Goal: Complete application form: Complete application form

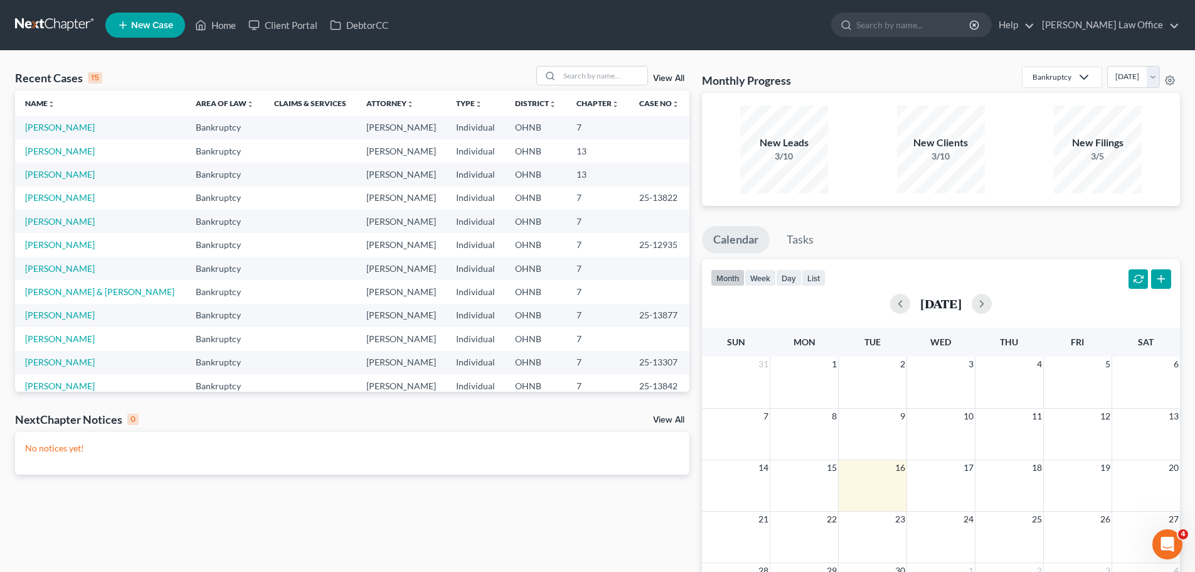
click at [162, 24] on span "New Case" at bounding box center [152, 25] width 42 height 9
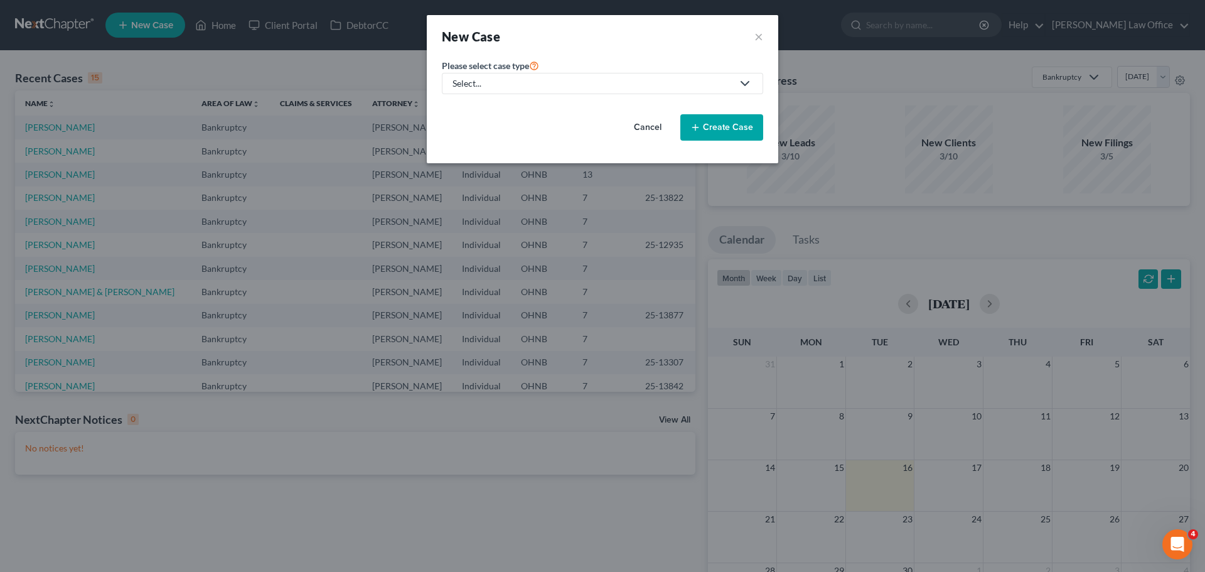
click at [745, 87] on icon at bounding box center [744, 83] width 15 height 15
click at [498, 109] on div "Bankruptcy" at bounding box center [476, 108] width 45 height 13
select select "61"
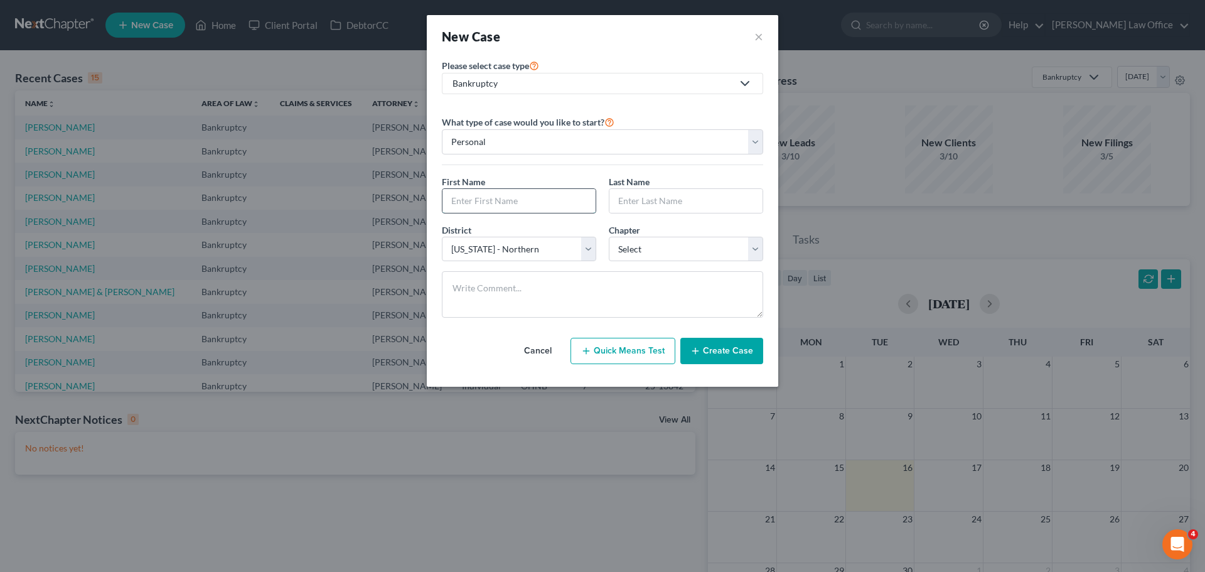
click at [529, 205] on input "text" at bounding box center [518, 201] width 153 height 24
type input "[PERSON_NAME]"
type input "Early"
select select "0"
click at [696, 349] on icon "button" at bounding box center [695, 351] width 10 height 10
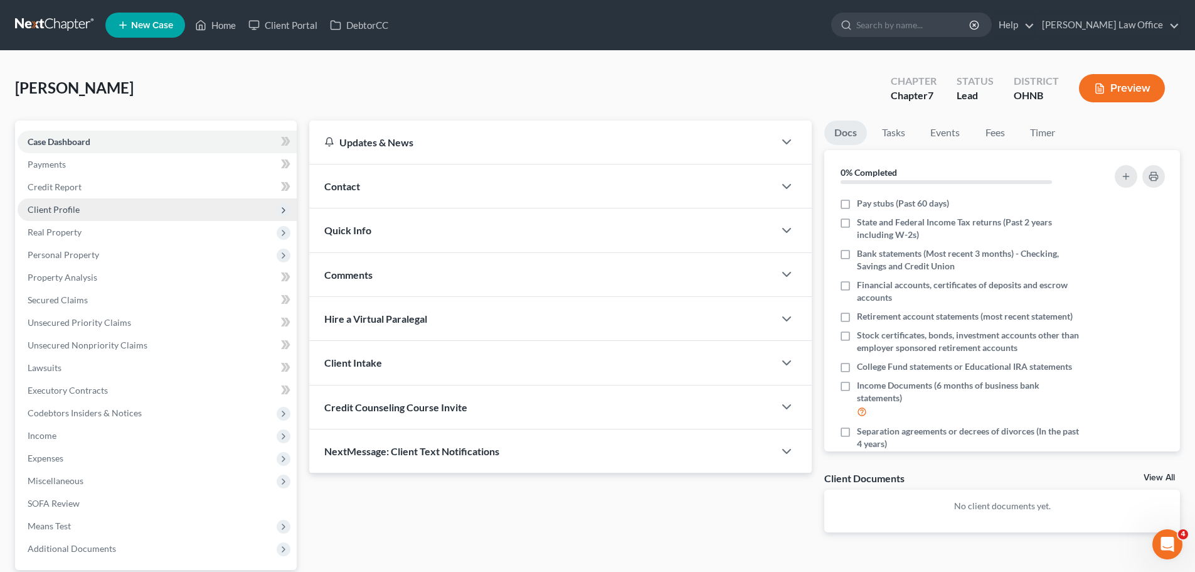
click at [75, 209] on span "Client Profile" at bounding box center [54, 209] width 52 height 11
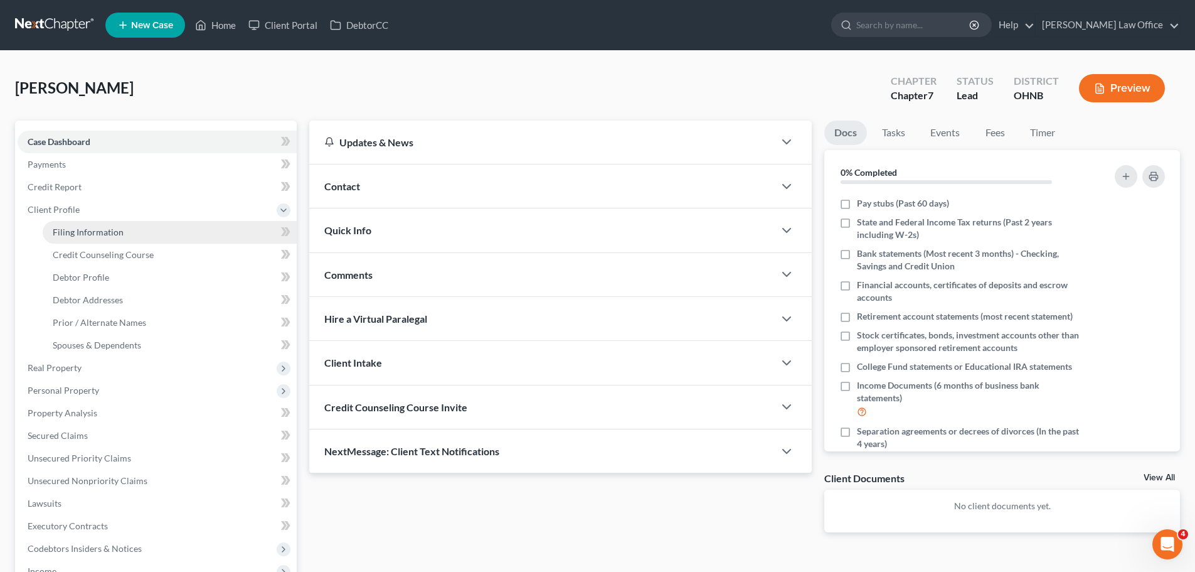
click at [105, 232] on span "Filing Information" at bounding box center [88, 232] width 71 height 11
select select "1"
select select "0"
select select "61"
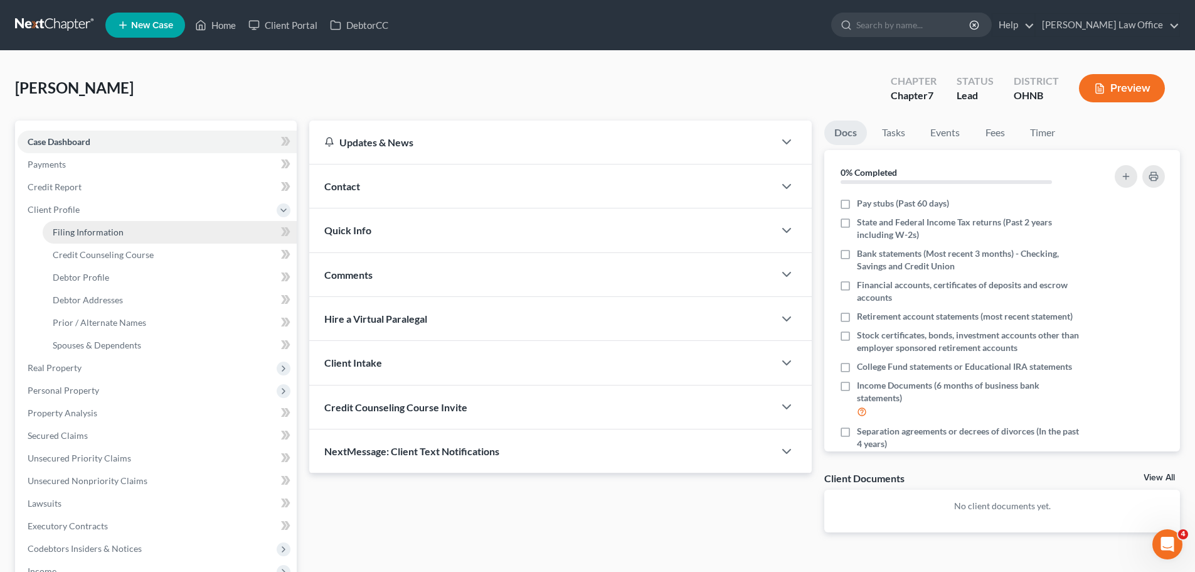
select select "36"
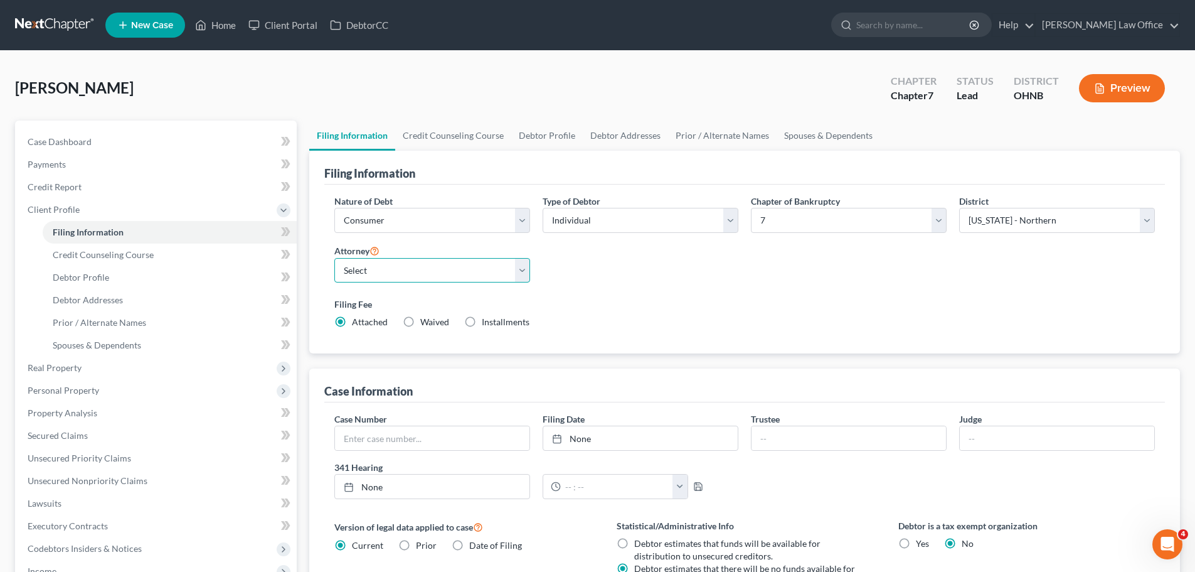
drag, startPoint x: 523, startPoint y: 272, endPoint x: 521, endPoint y: 279, distance: 7.3
click at [523, 272] on select "Select [PERSON_NAME] - OHNB" at bounding box center [432, 270] width 196 height 25
select select "0"
click at [334, 258] on select "Select [PERSON_NAME] - OHNB" at bounding box center [432, 270] width 196 height 25
click at [619, 302] on label "Filing Fee" at bounding box center [744, 303] width 821 height 13
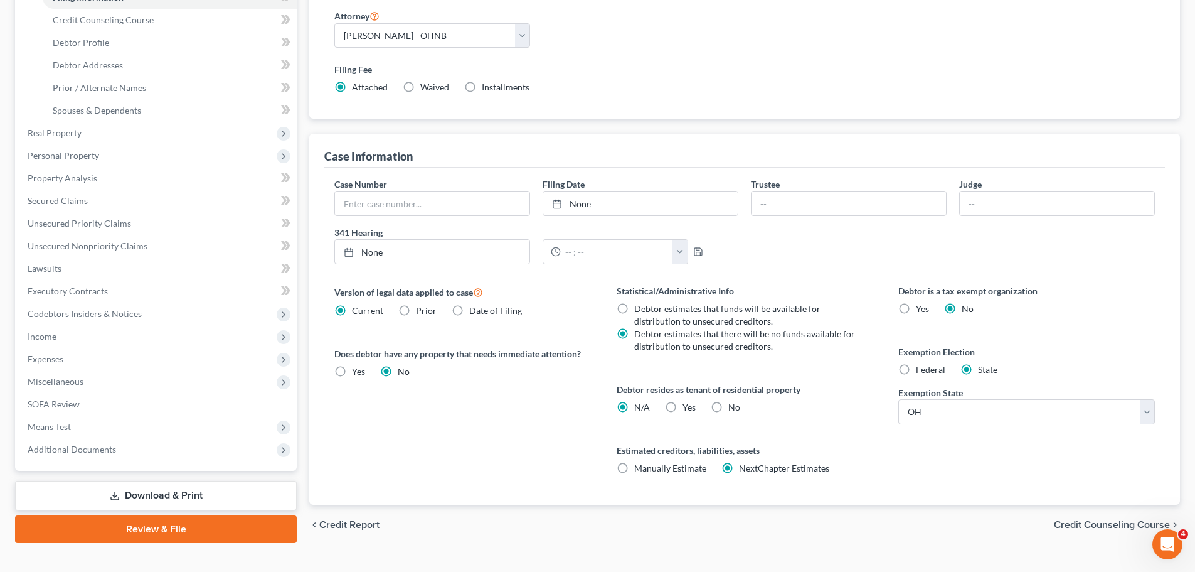
scroll to position [251, 0]
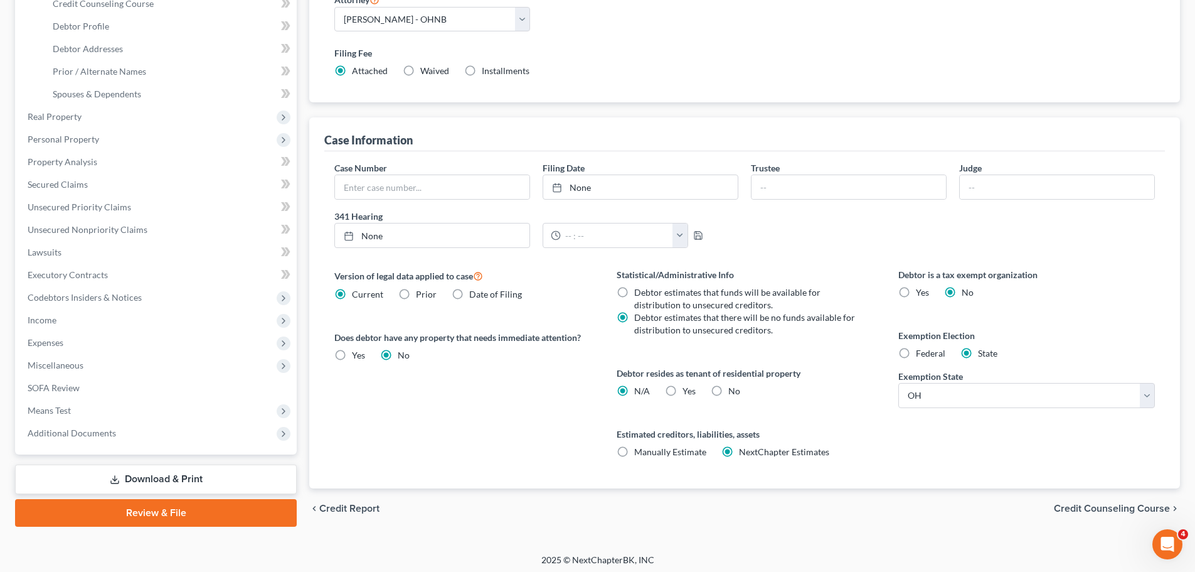
click at [683, 391] on label "Yes Yes" at bounding box center [689, 391] width 13 height 13
click at [688, 391] on input "Yes Yes" at bounding box center [692, 389] width 8 height 8
radio input "true"
radio input "false"
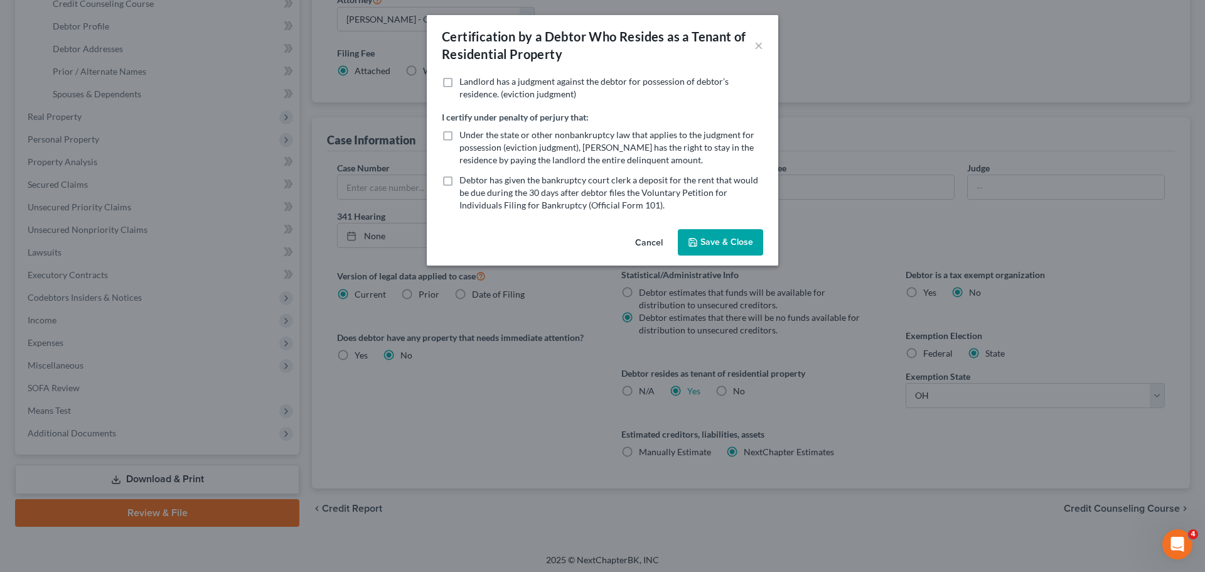
click at [459, 132] on label "Under the state or other nonbankruptcy law that applies to the judgment for pos…" at bounding box center [611, 148] width 304 height 38
click at [464, 132] on input "Under the state or other nonbankruptcy law that applies to the judgment for pos…" at bounding box center [468, 133] width 8 height 8
checkbox input "true"
click at [720, 245] on button "Save & Close" at bounding box center [720, 242] width 85 height 26
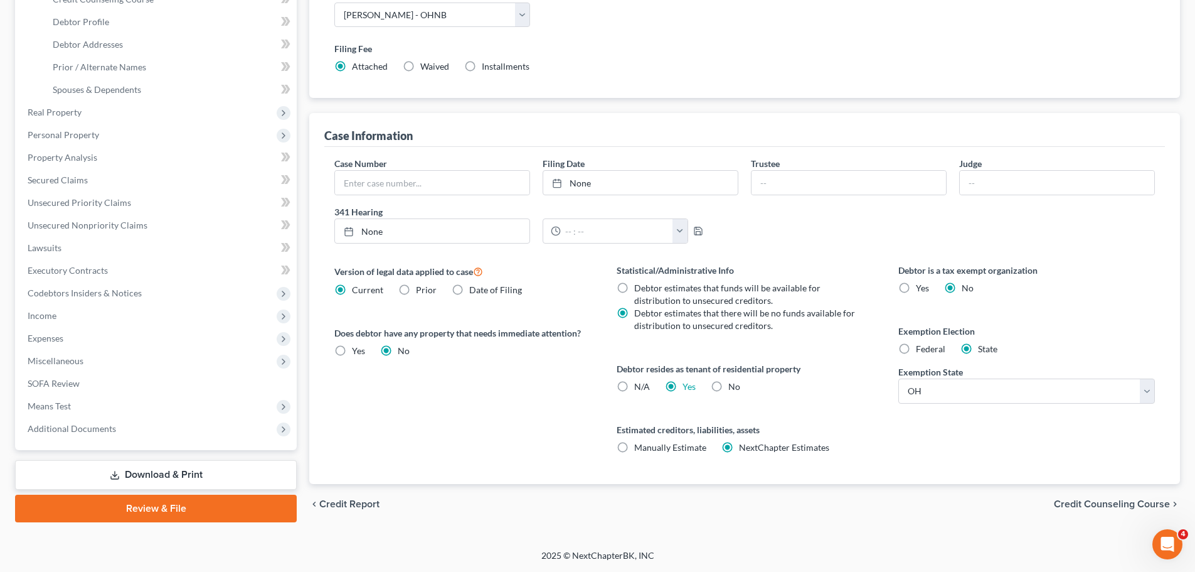
click at [1102, 501] on span "Credit Counseling Course" at bounding box center [1112, 504] width 116 height 10
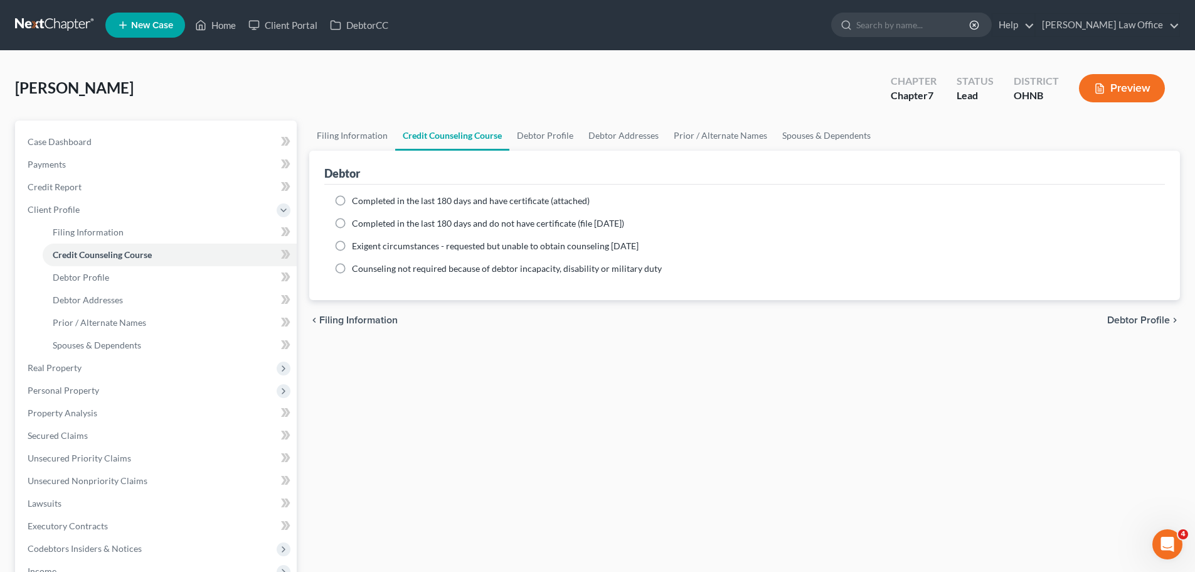
click at [352, 201] on label "Completed in the last 180 days and have certificate (attached)" at bounding box center [471, 201] width 238 height 13
click at [357, 201] on input "Completed in the last 180 days and have certificate (attached)" at bounding box center [361, 199] width 8 height 8
radio input "true"
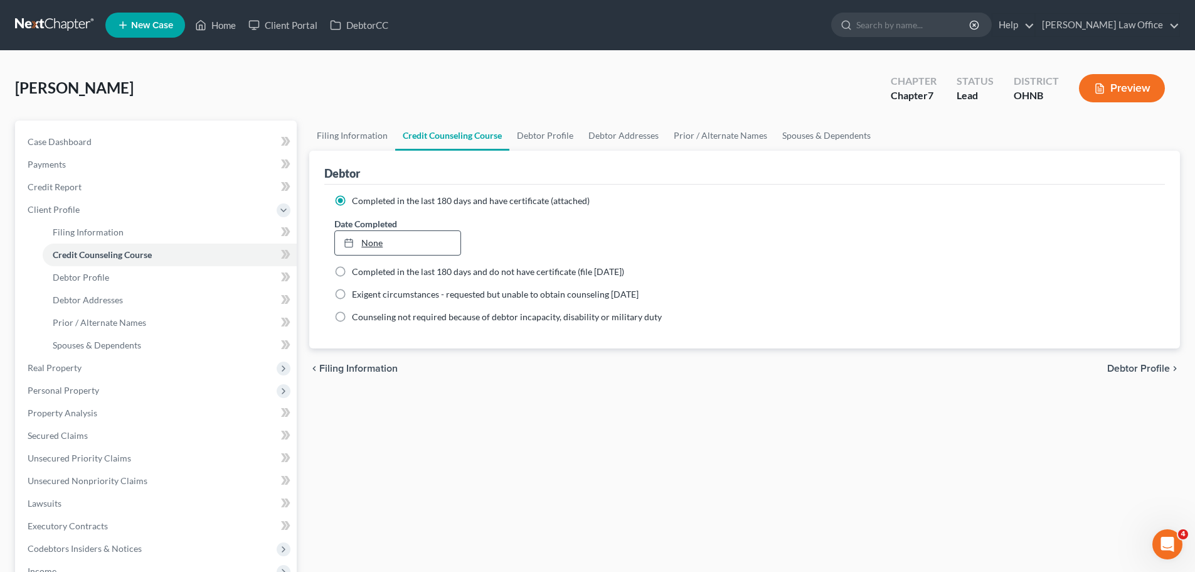
type input "[DATE]"
click at [371, 237] on link "[DATE]" at bounding box center [397, 243] width 125 height 24
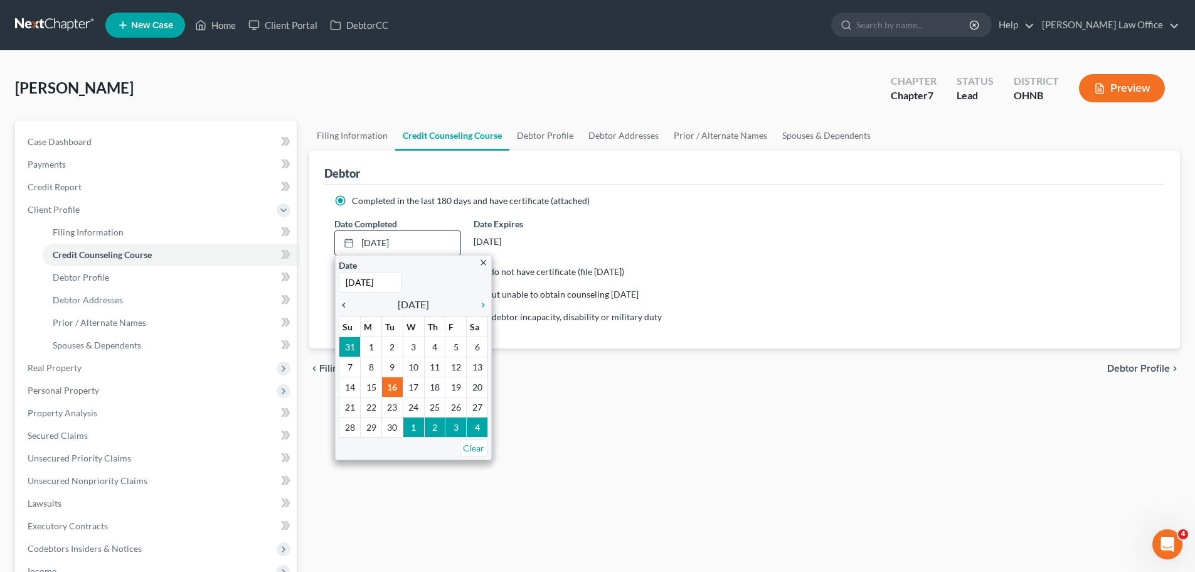
click at [342, 308] on icon "chevron_left" at bounding box center [347, 305] width 16 height 10
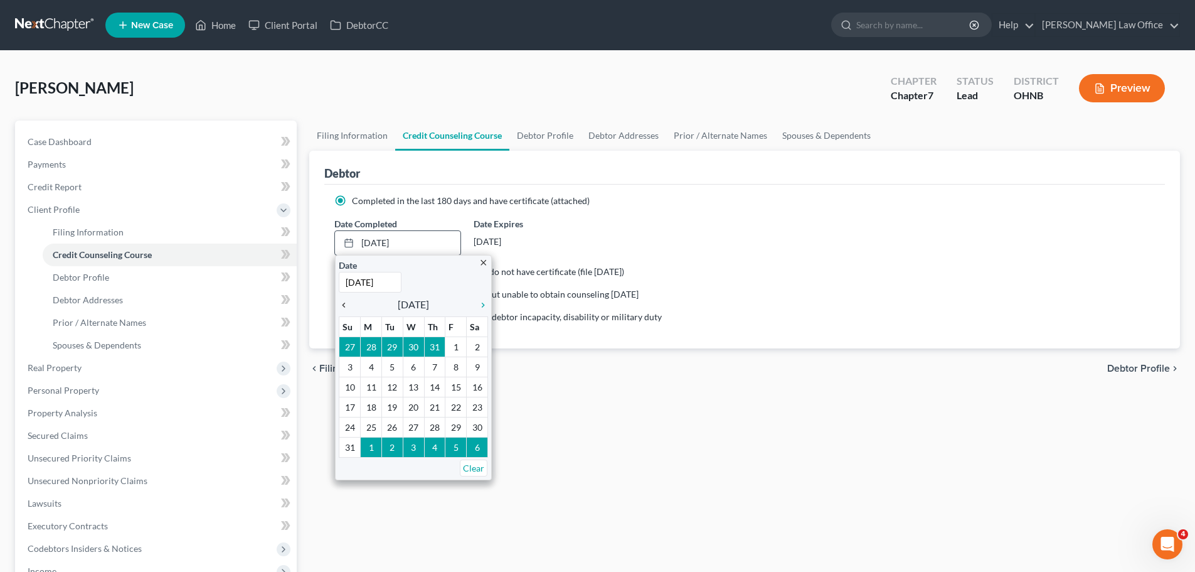
click at [342, 308] on icon "chevron_left" at bounding box center [347, 305] width 16 height 10
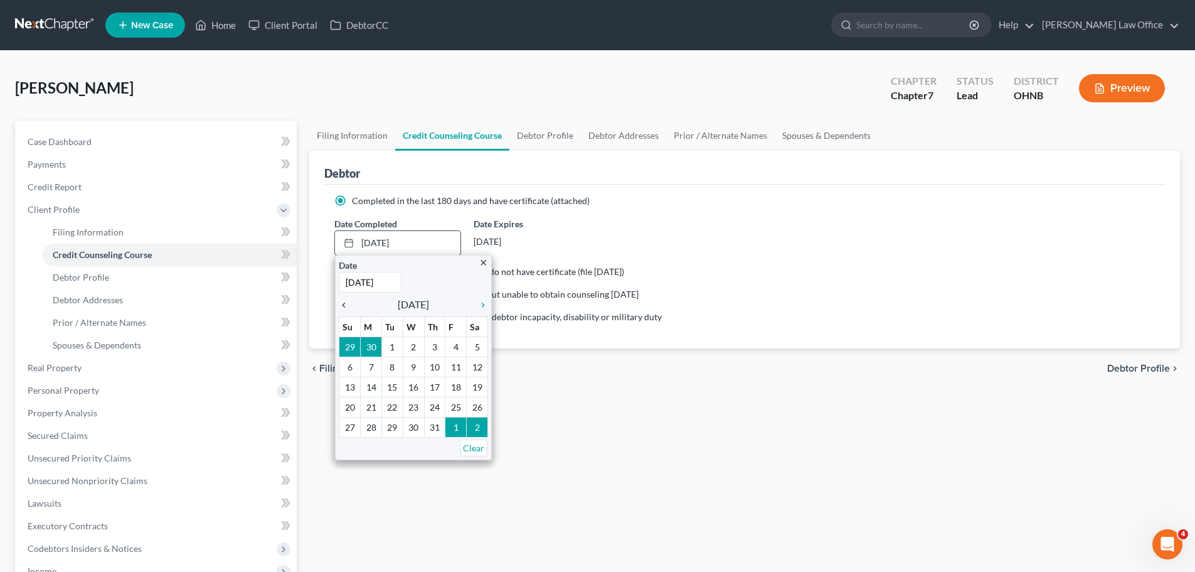
click at [342, 308] on icon "chevron_left" at bounding box center [347, 305] width 16 height 10
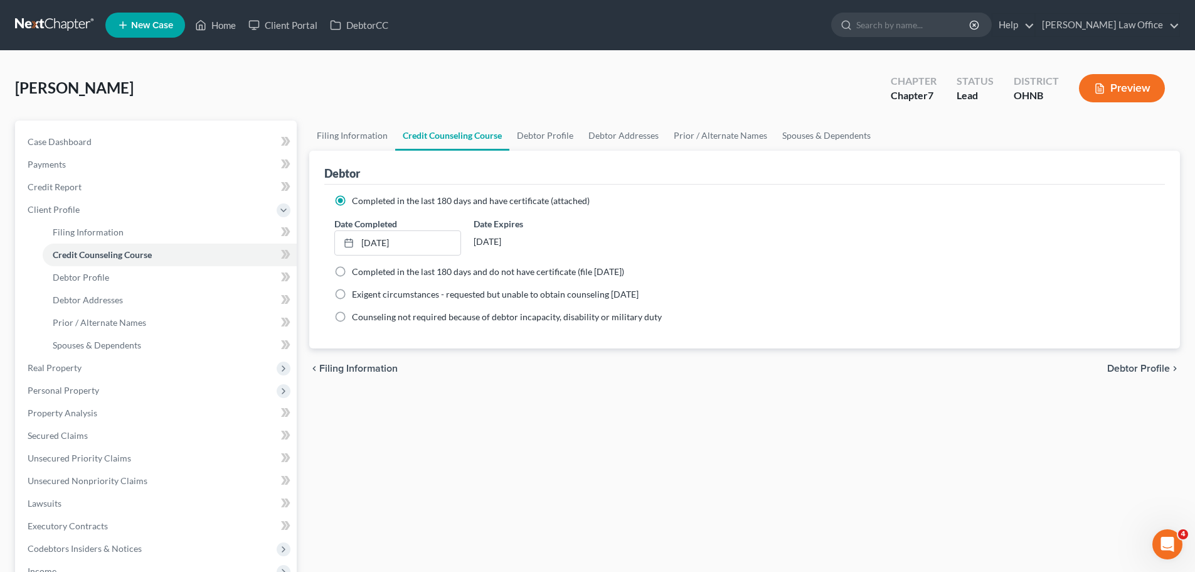
click at [1128, 366] on span "Debtor Profile" at bounding box center [1139, 368] width 63 height 10
select select "0"
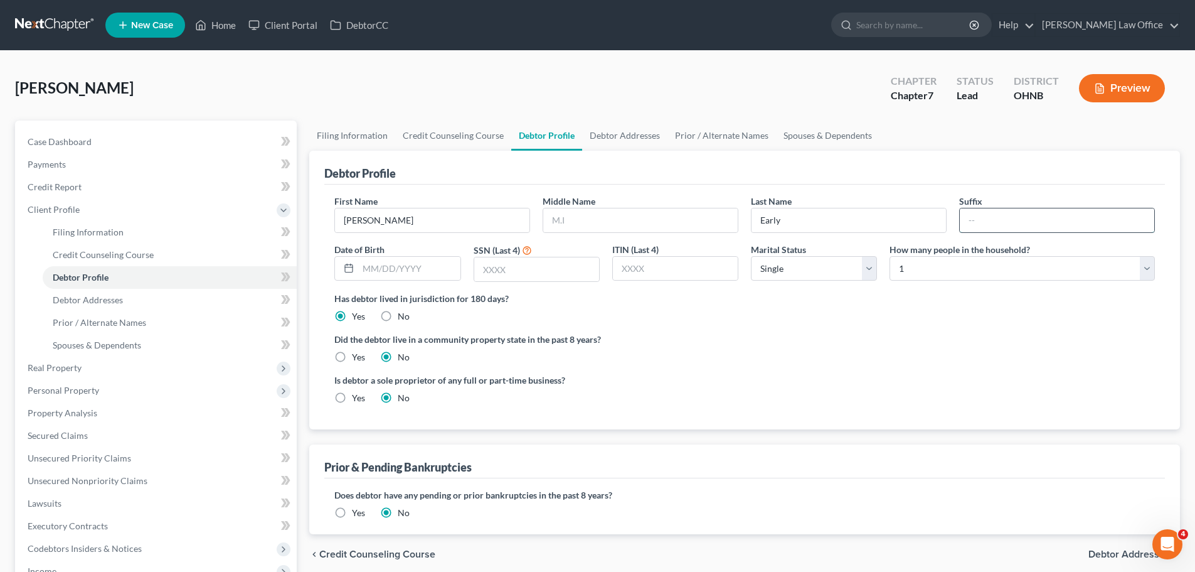
click at [995, 228] on input "text" at bounding box center [1057, 220] width 195 height 24
type input "III"
click at [599, 221] on input "text" at bounding box center [640, 220] width 195 height 24
drag, startPoint x: 368, startPoint y: 262, endPoint x: 410, endPoint y: 277, distance: 44.9
click at [369, 262] on input "text" at bounding box center [409, 269] width 102 height 24
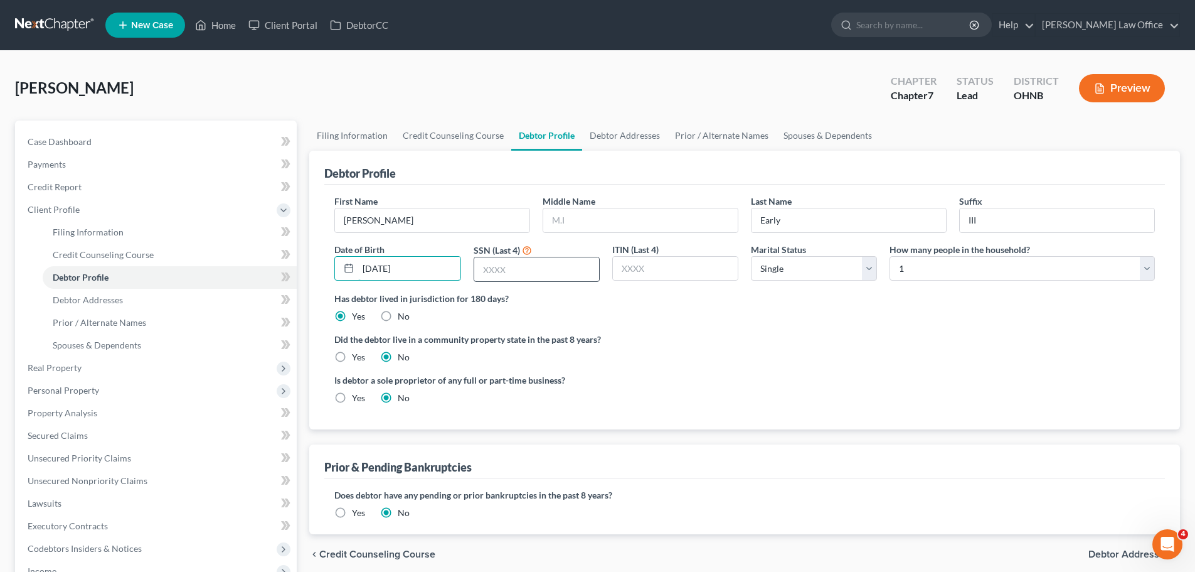
type input "[DATE]"
click at [551, 276] on input "text" at bounding box center [536, 269] width 125 height 24
click at [504, 267] on input "text" at bounding box center [536, 269] width 125 height 24
drag, startPoint x: 519, startPoint y: 265, endPoint x: 467, endPoint y: 261, distance: 51.6
click at [466, 261] on div "First Name [PERSON_NAME] Middle Name Last Name Early Suffix III Date of Birth […" at bounding box center [744, 243] width 833 height 97
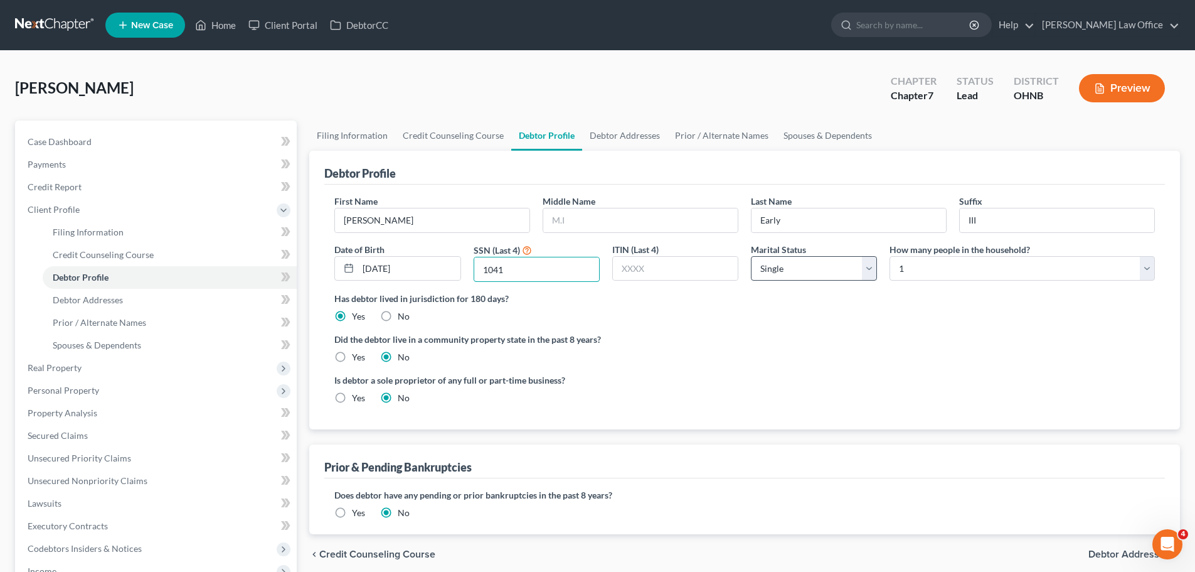
type input "1041"
click at [873, 269] on select "Select Single Married Separated Divorced Widowed" at bounding box center [814, 268] width 126 height 25
select select "1"
click at [751, 256] on select "Select Single Married Separated Divorced Widowed" at bounding box center [814, 268] width 126 height 25
click at [1145, 271] on select "Select 1 2 3 4 5 6 7 8 9 10 11 12 13 14 15 16 17 18 19 20" at bounding box center [1022, 268] width 265 height 25
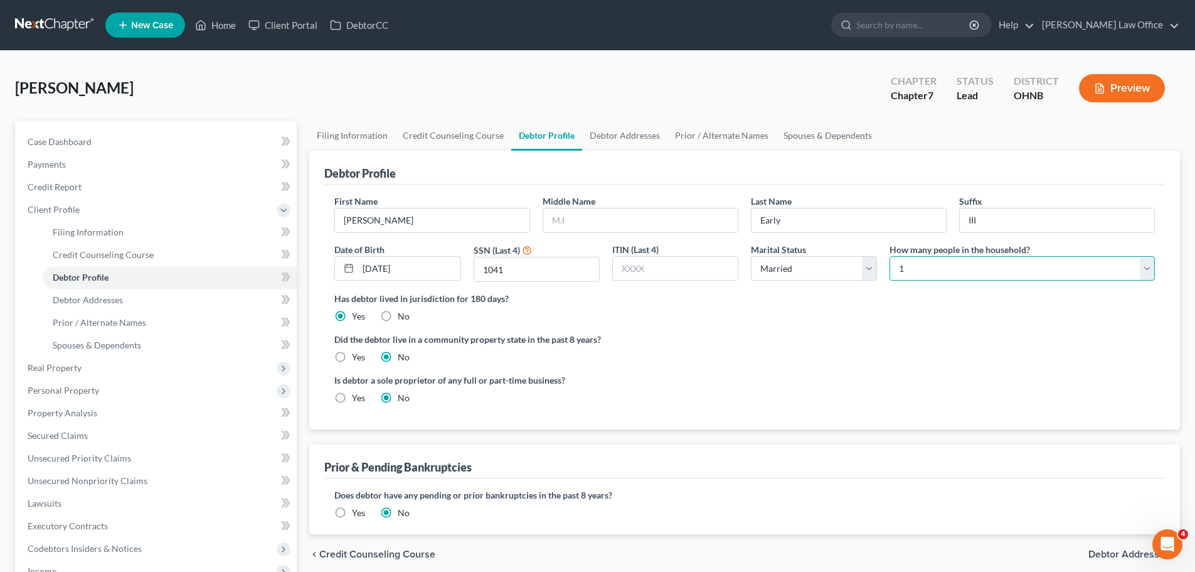
select select "5"
click at [890, 256] on select "Select 1 2 3 4 5 6 7 8 9 10 11 12 13 14 15 16 17 18 19 20" at bounding box center [1022, 268] width 265 height 25
click at [827, 339] on label "Did the debtor live in a community property state in the past 8 years?" at bounding box center [744, 339] width 821 height 13
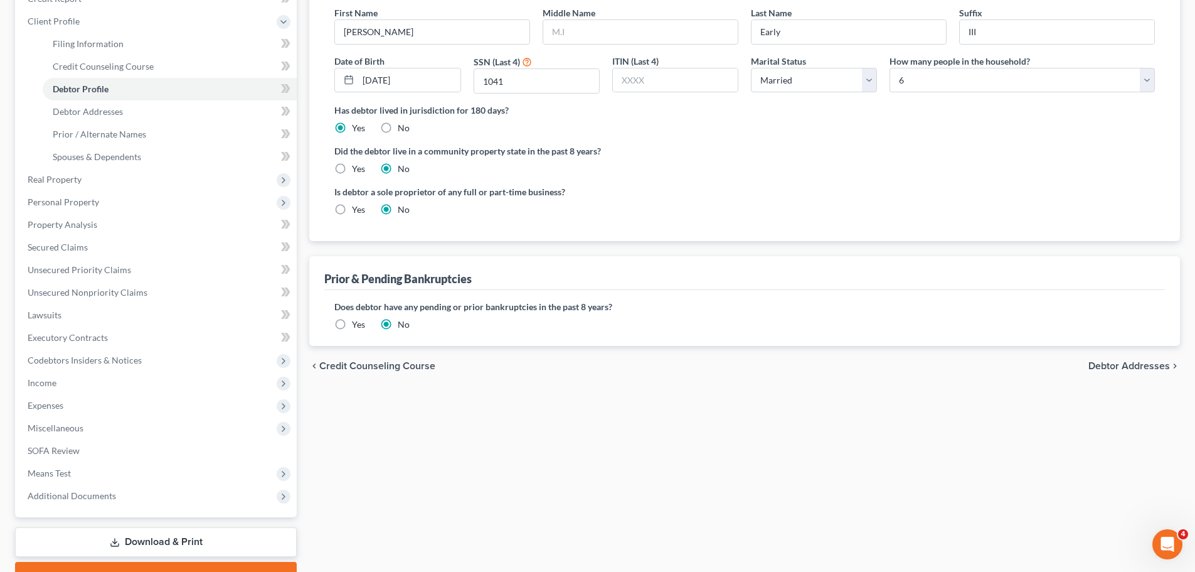
click at [1134, 365] on span "Debtor Addresses" at bounding box center [1130, 366] width 82 height 10
select select "0"
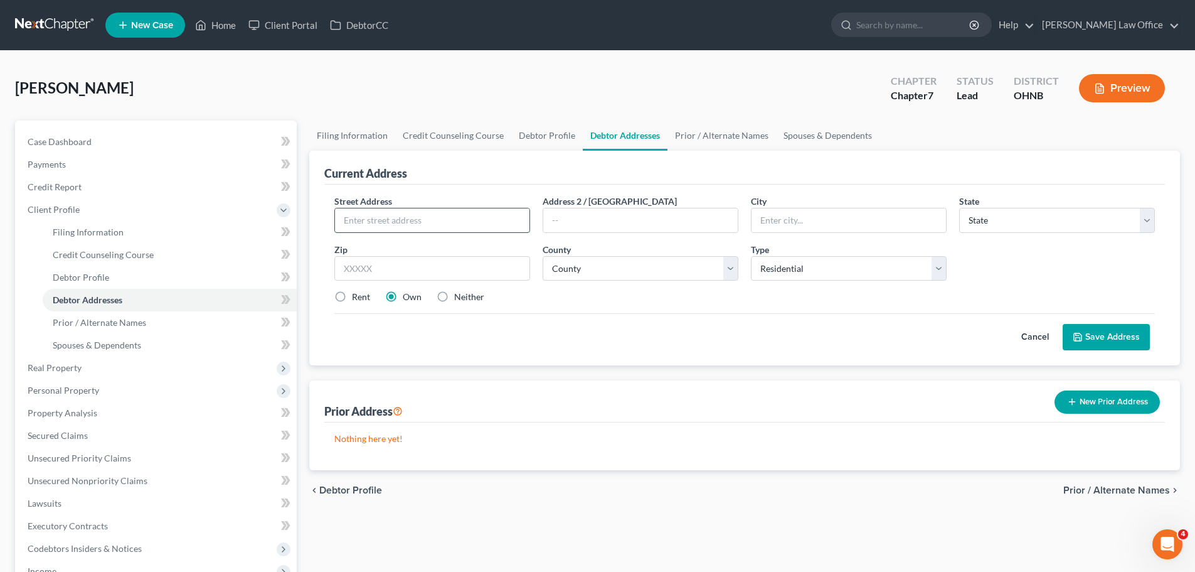
click at [398, 227] on input "text" at bounding box center [432, 220] width 195 height 24
type input "[STREET_ADDRESS]"
click at [778, 210] on input "text" at bounding box center [849, 220] width 195 height 24
type input "[GEOGRAPHIC_DATA]"
select select "36"
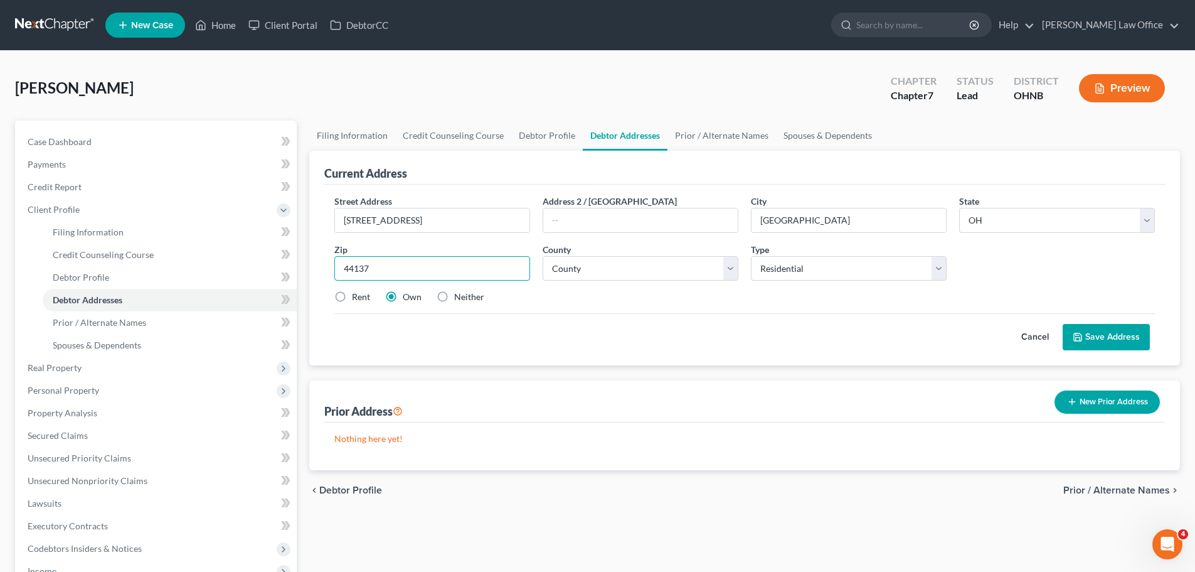
type input "44137"
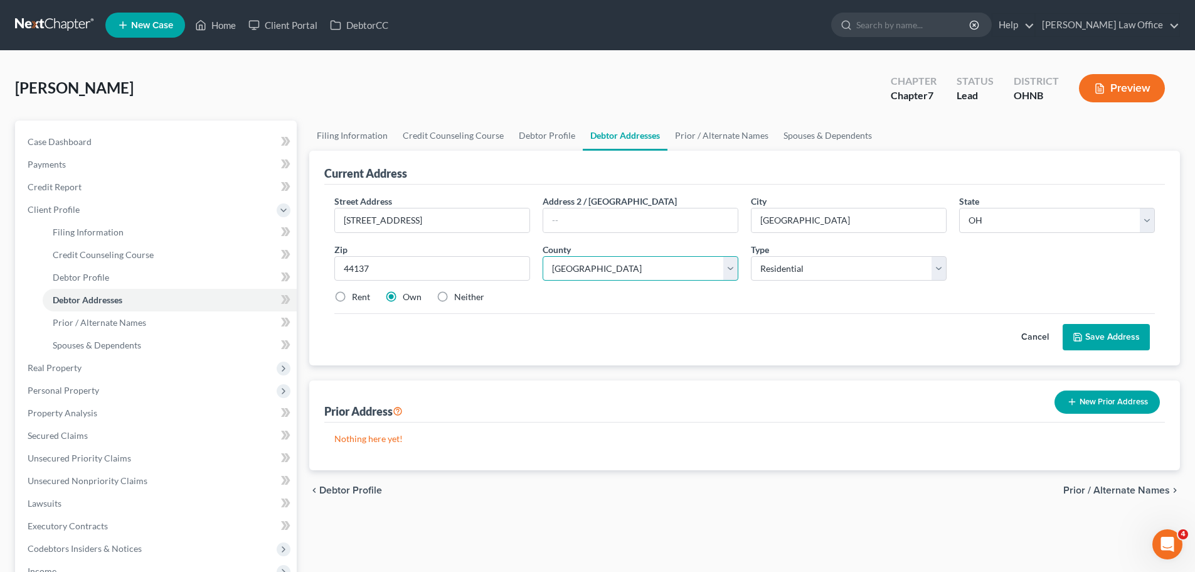
select select "17"
click at [513, 338] on div "Cancel Save Address" at bounding box center [744, 331] width 821 height 37
click at [352, 297] on label "Rent" at bounding box center [361, 297] width 18 height 13
click at [357, 297] on input "Rent" at bounding box center [361, 295] width 8 height 8
radio input "true"
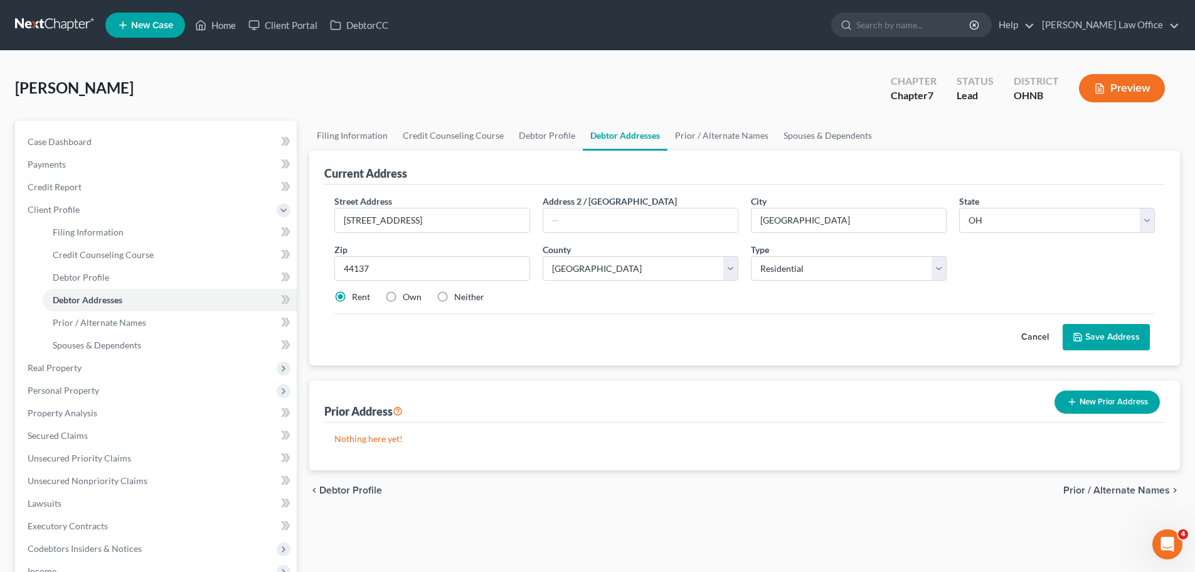
drag, startPoint x: 1114, startPoint y: 338, endPoint x: 1091, endPoint y: 324, distance: 26.5
click at [1115, 338] on button "Save Address" at bounding box center [1106, 337] width 87 height 26
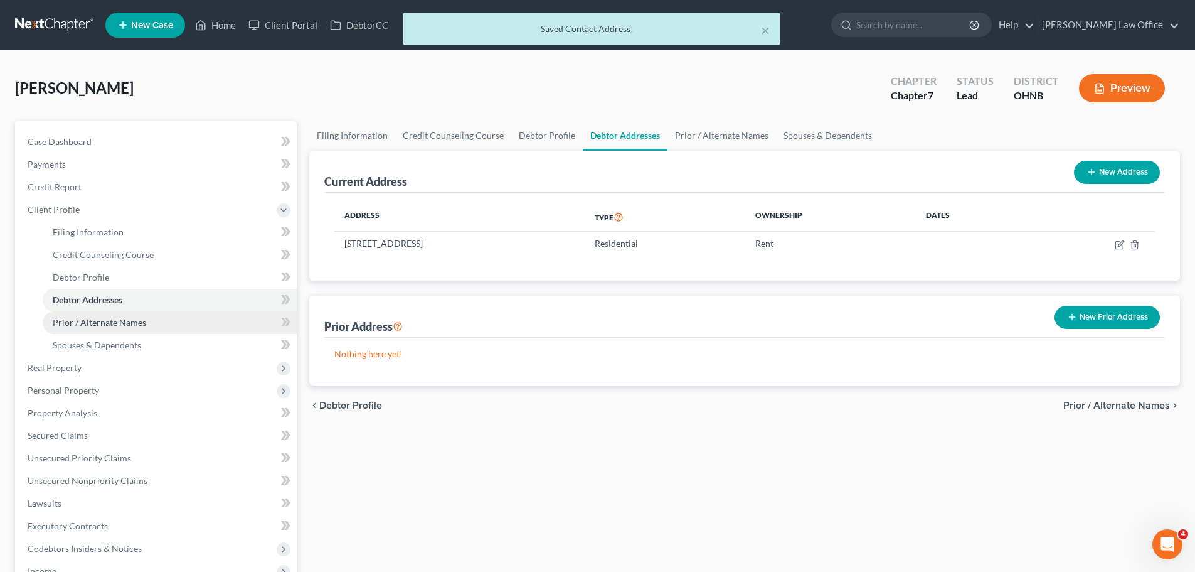
click at [112, 323] on span "Prior / Alternate Names" at bounding box center [99, 322] width 93 height 11
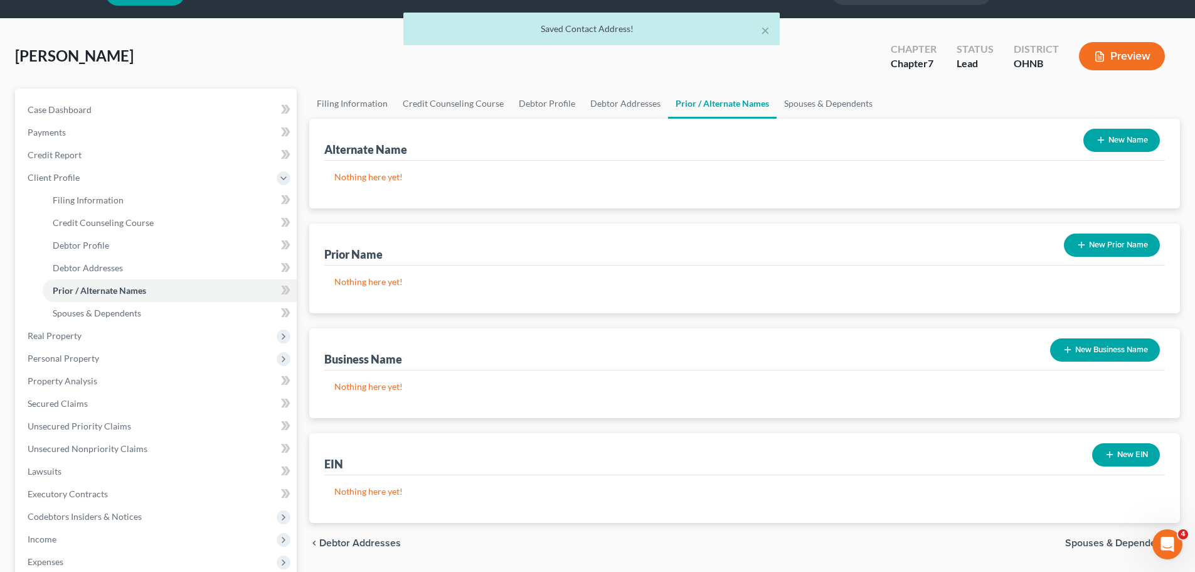
scroll to position [63, 0]
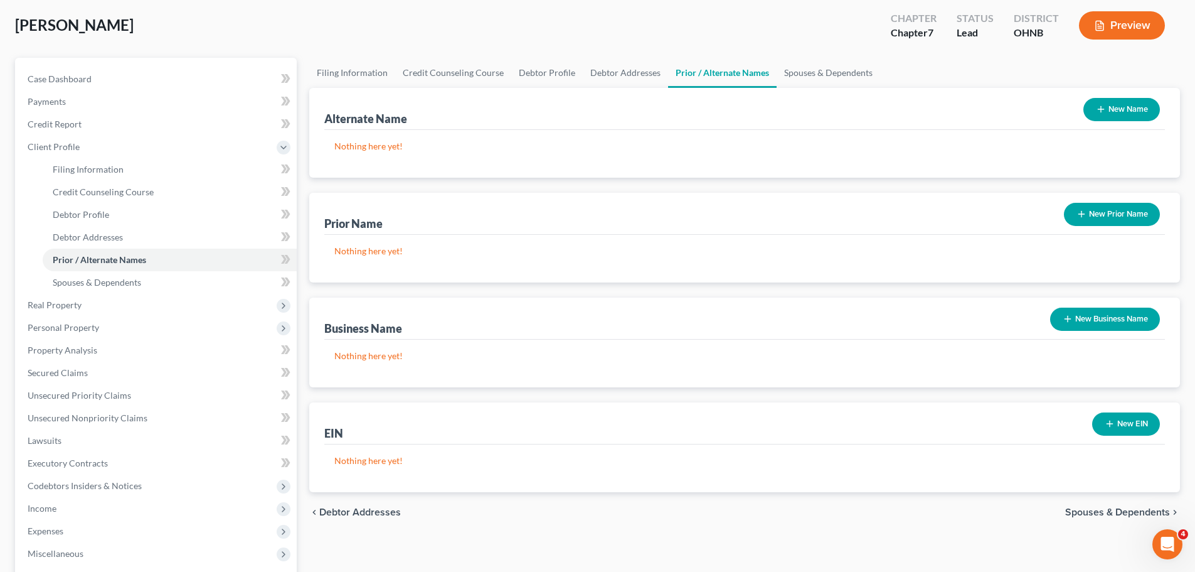
click at [1129, 323] on button "New Business Name" at bounding box center [1105, 318] width 110 height 23
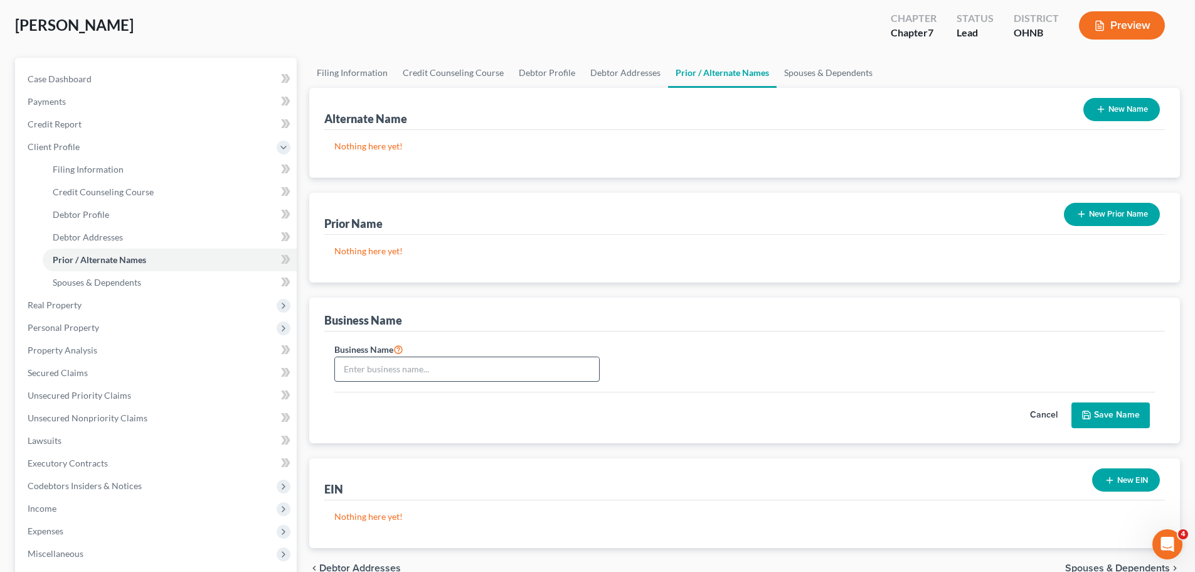
click at [383, 367] on input "text" at bounding box center [467, 369] width 264 height 24
type input "F"
type input "z"
type input "Four MA Familia LLC"
click at [1127, 407] on button "Save Name" at bounding box center [1111, 415] width 78 height 26
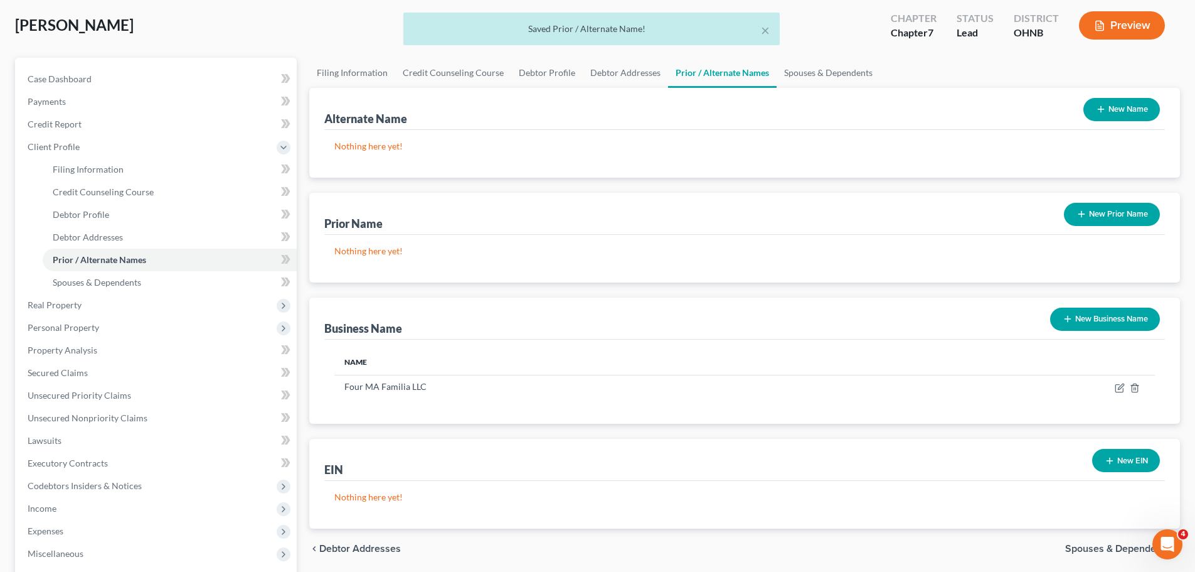
click at [1136, 462] on button "New EIN" at bounding box center [1126, 460] width 68 height 23
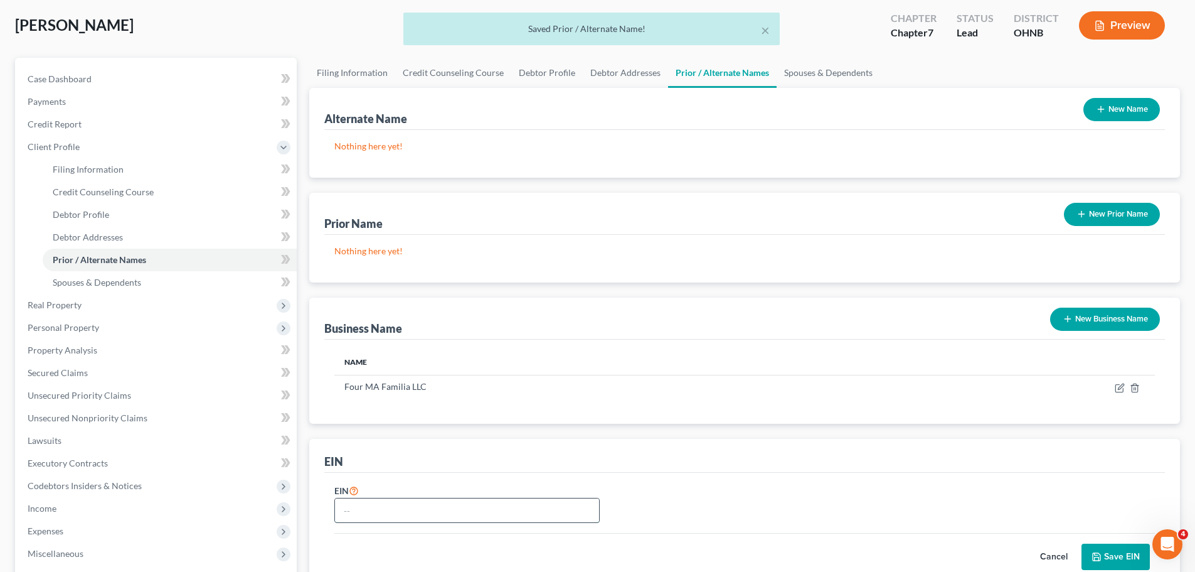
click at [435, 512] on input "text" at bounding box center [467, 510] width 264 height 24
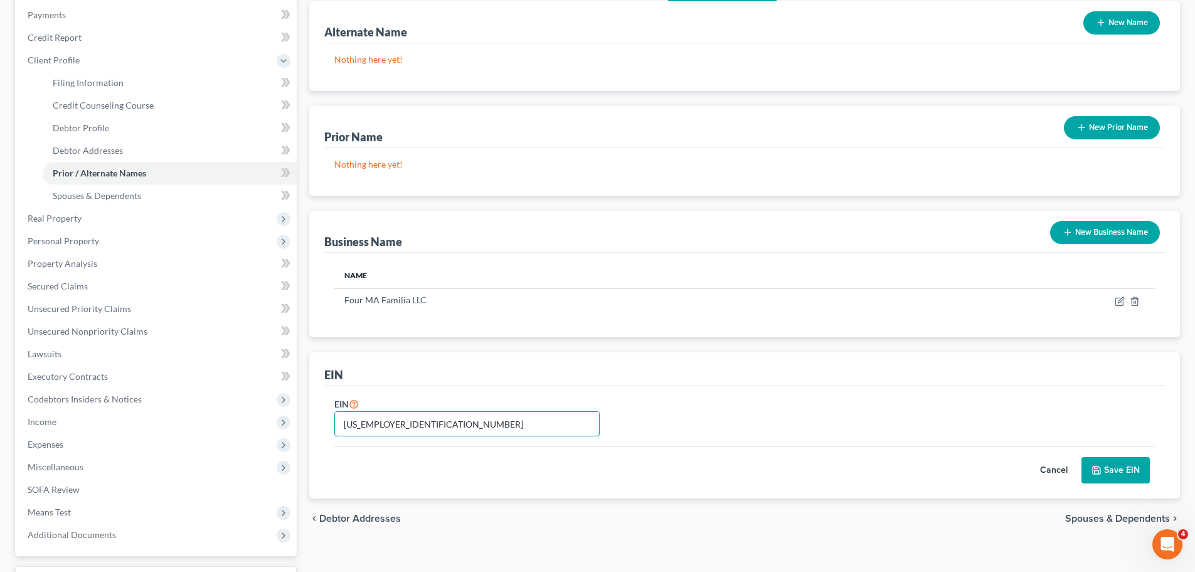
scroll to position [188, 0]
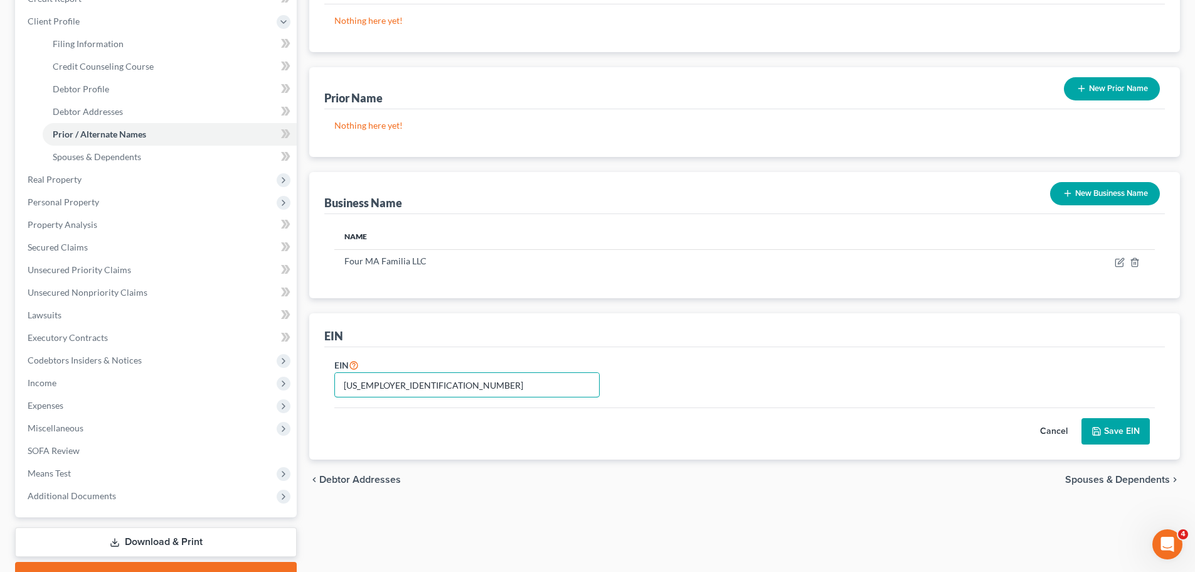
type input "[US_EMPLOYER_IDENTIFICATION_NUMBER]"
click at [1095, 435] on icon "submit" at bounding box center [1097, 431] width 8 height 8
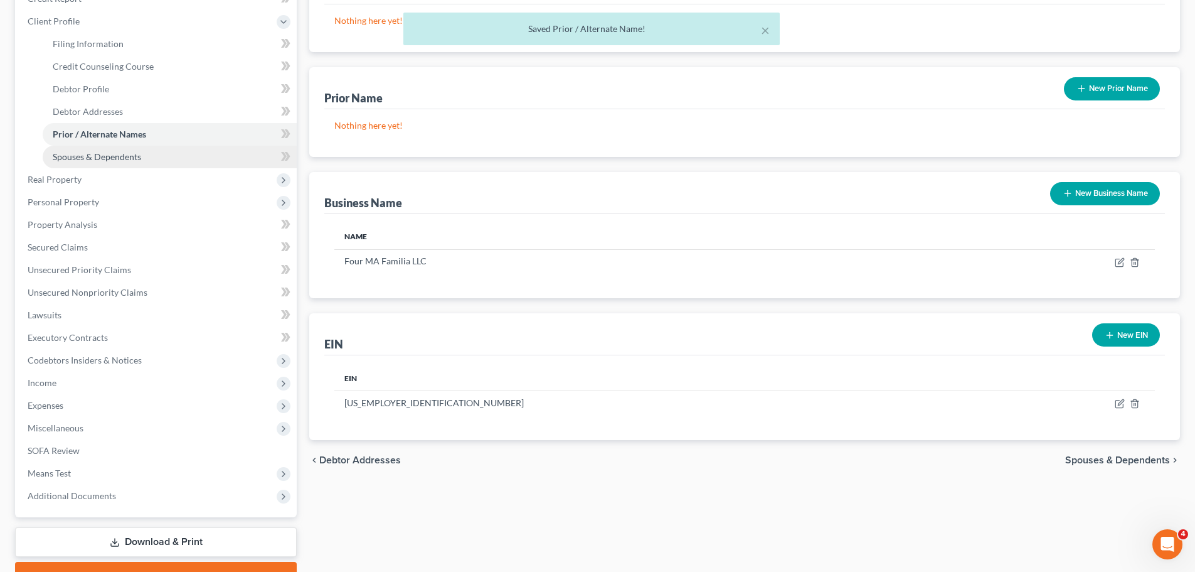
click at [151, 156] on link "Spouses & Dependents" at bounding box center [170, 157] width 254 height 23
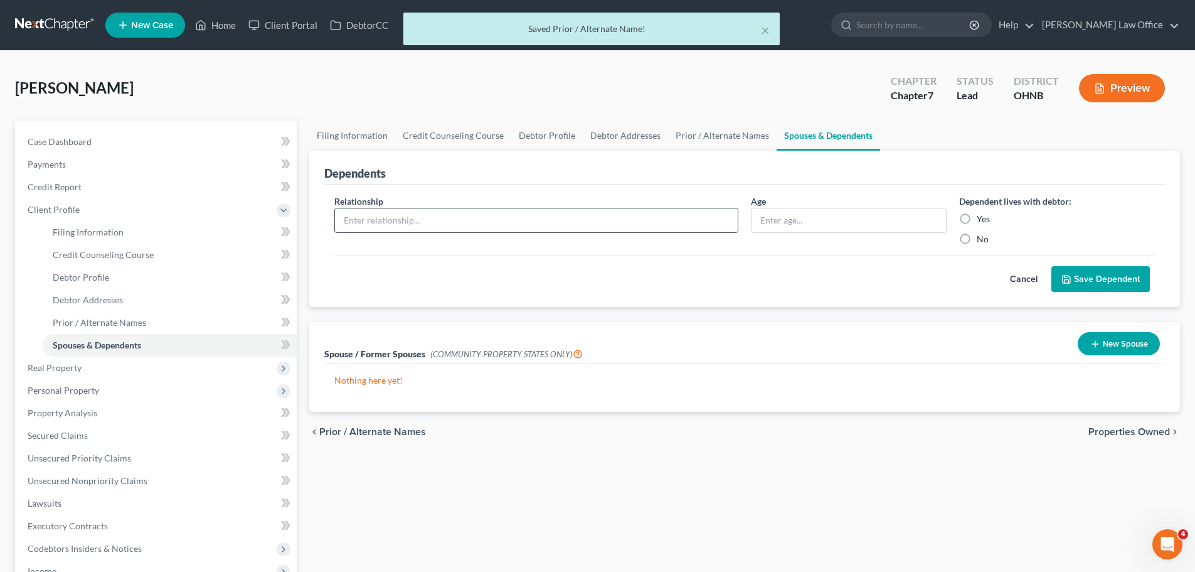
click at [669, 222] on input "text" at bounding box center [536, 220] width 403 height 24
type input "Wife"
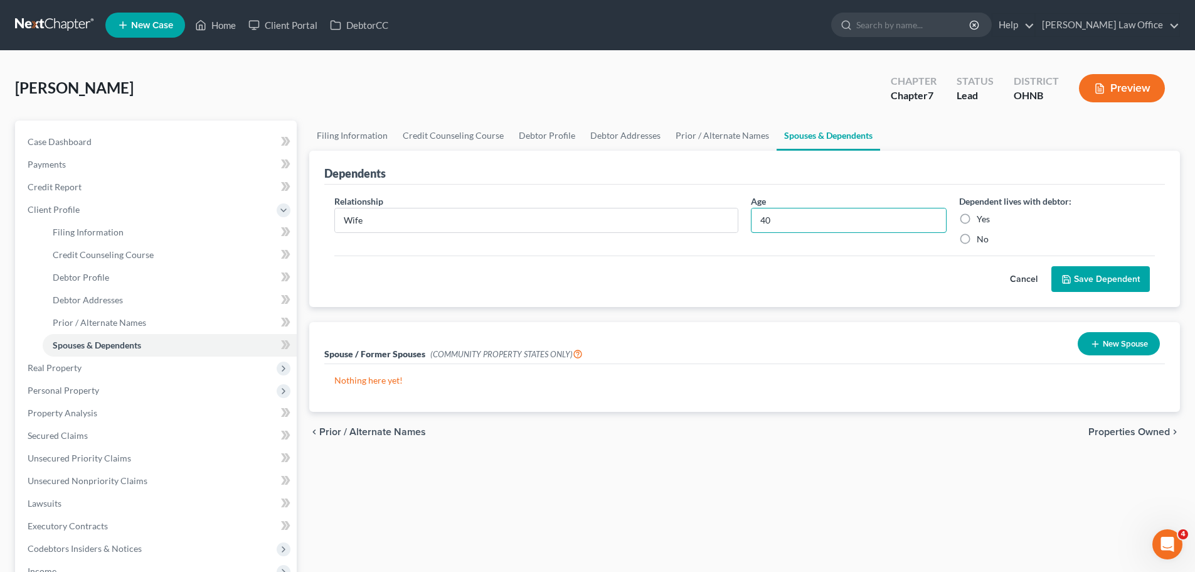
type input "40"
click at [977, 221] on label "Yes" at bounding box center [983, 219] width 13 height 13
click at [982, 221] on input "Yes" at bounding box center [986, 217] width 8 height 8
radio input "true"
click at [1064, 278] on icon "submit" at bounding box center [1067, 279] width 8 height 8
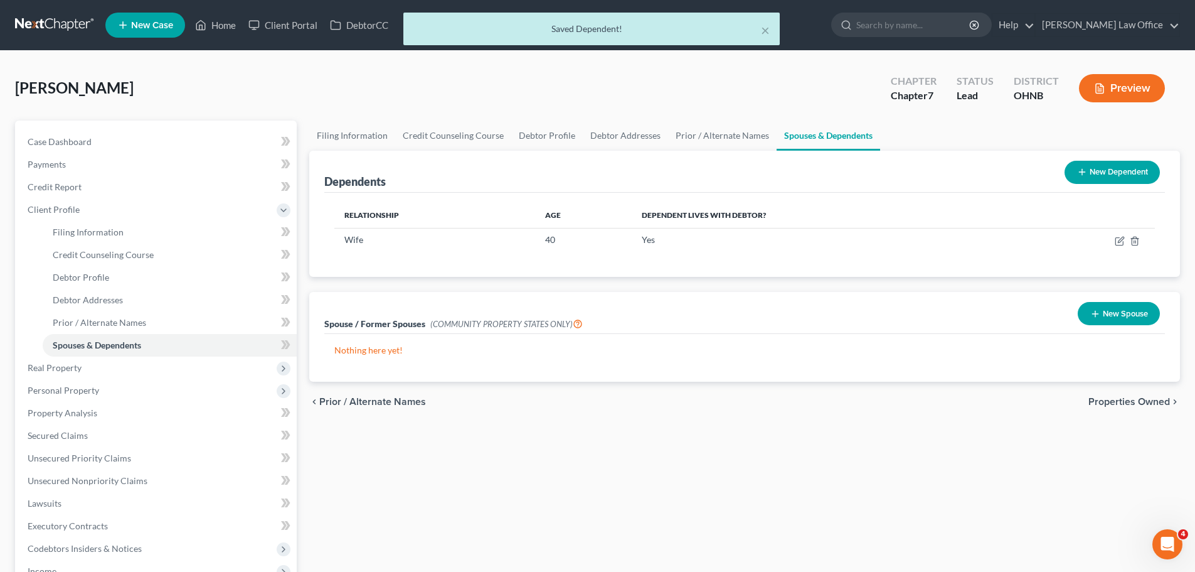
drag, startPoint x: 1116, startPoint y: 179, endPoint x: 1091, endPoint y: 161, distance: 31.4
click at [1116, 179] on button "New Dependent" at bounding box center [1112, 172] width 95 height 23
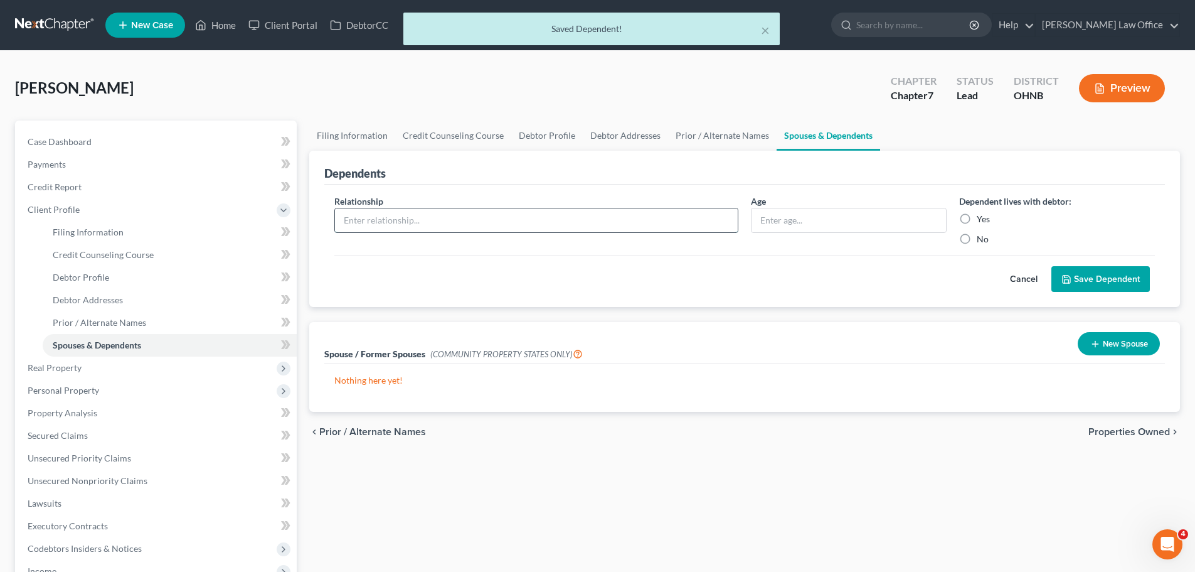
click at [481, 217] on input "text" at bounding box center [536, 220] width 403 height 24
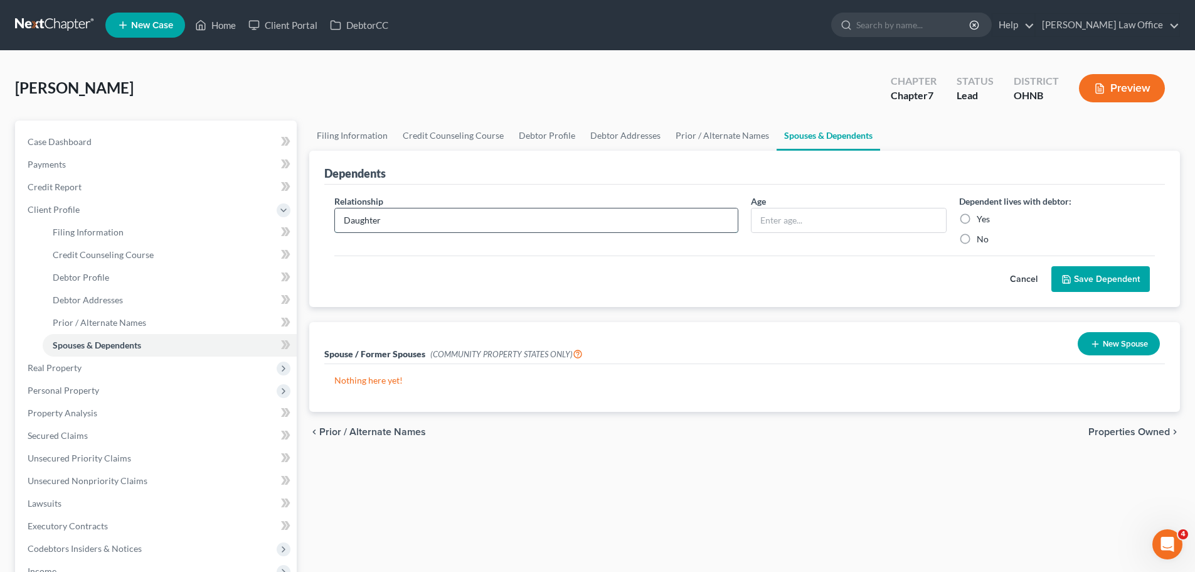
type input "Daughter"
type input "22"
drag, startPoint x: 965, startPoint y: 218, endPoint x: 1051, endPoint y: 264, distance: 97.1
click at [977, 223] on label "Yes" at bounding box center [983, 219] width 13 height 13
click at [977, 218] on label "Yes" at bounding box center [983, 219] width 13 height 13
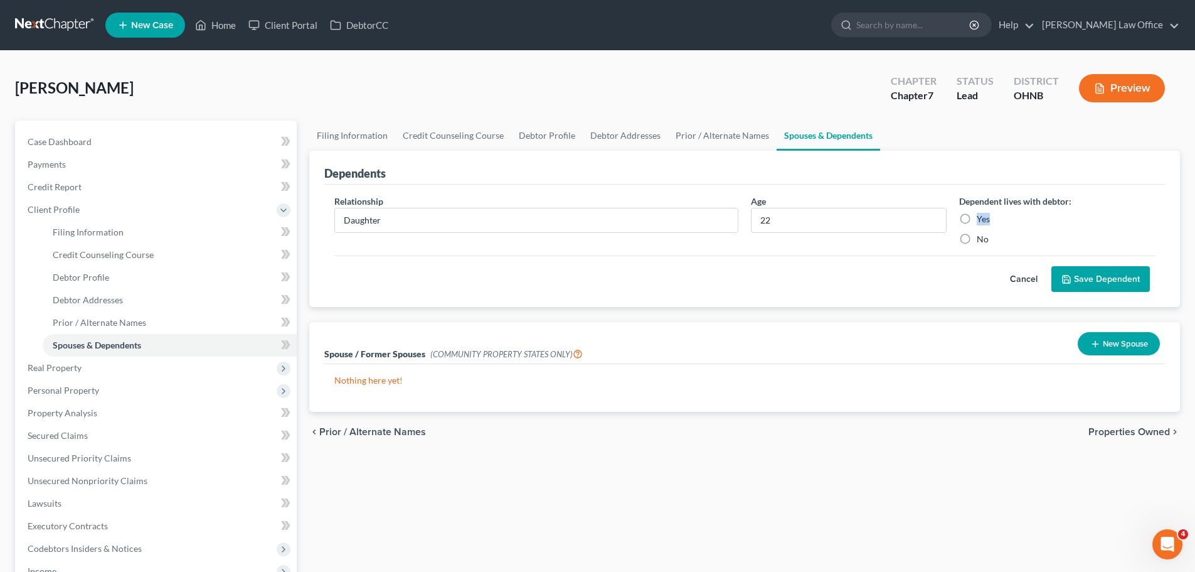
click at [982, 218] on input "Yes" at bounding box center [986, 217] width 8 height 8
radio input "true"
click at [1076, 283] on button "Save Dependent" at bounding box center [1101, 279] width 99 height 26
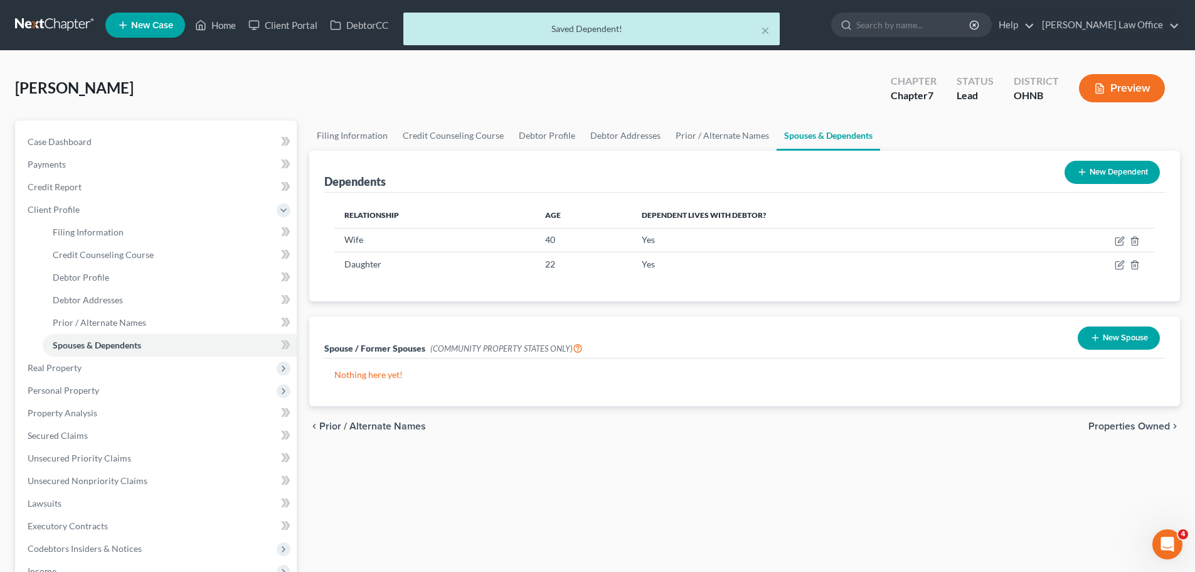
drag, startPoint x: 1110, startPoint y: 178, endPoint x: 772, endPoint y: 153, distance: 338.5
click at [1108, 176] on button "New Dependent" at bounding box center [1112, 172] width 95 height 23
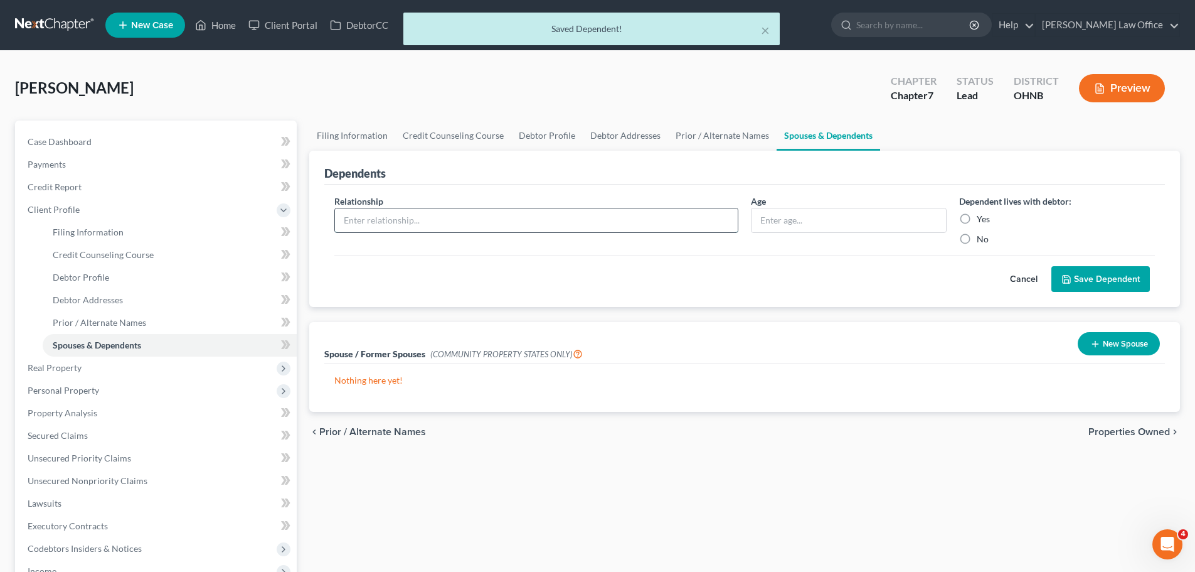
click at [497, 220] on input "text" at bounding box center [536, 220] width 403 height 24
type input "Son"
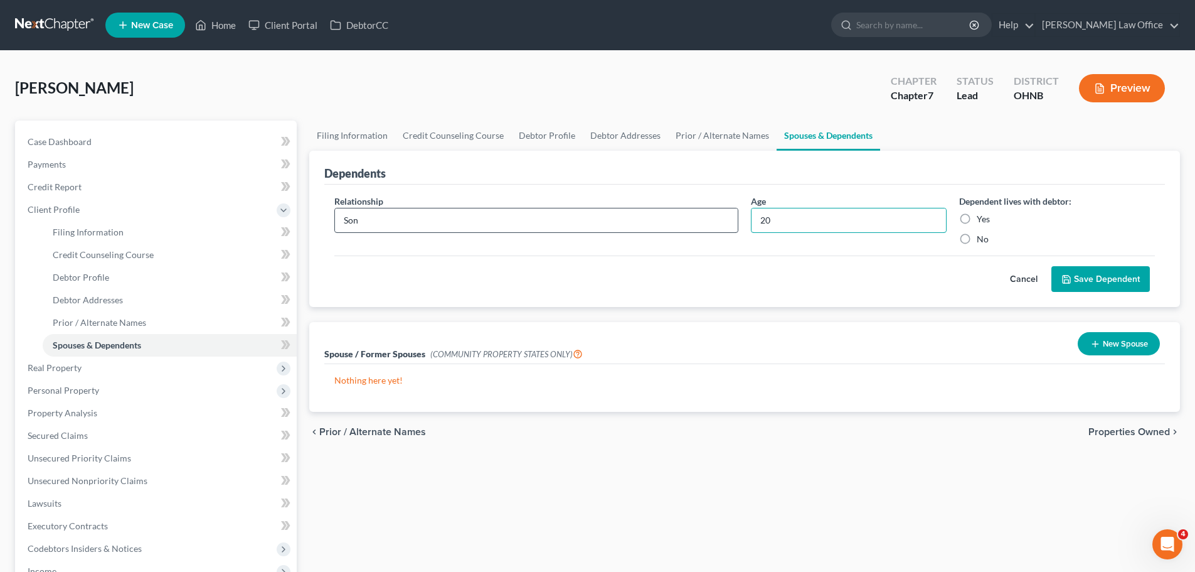
type input "20"
click at [977, 219] on label "Yes" at bounding box center [983, 219] width 13 height 13
click at [982, 219] on input "Yes" at bounding box center [986, 217] width 8 height 8
radio input "true"
drag, startPoint x: 1090, startPoint y: 283, endPoint x: 970, endPoint y: 345, distance: 135.0
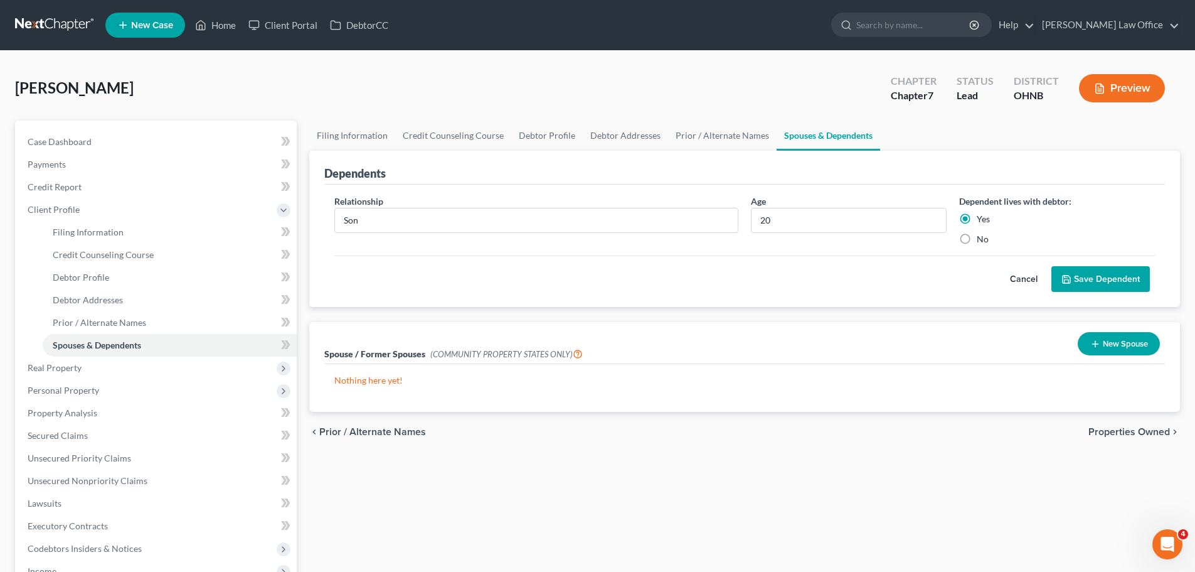
click at [1090, 282] on button "Save Dependent" at bounding box center [1101, 279] width 99 height 26
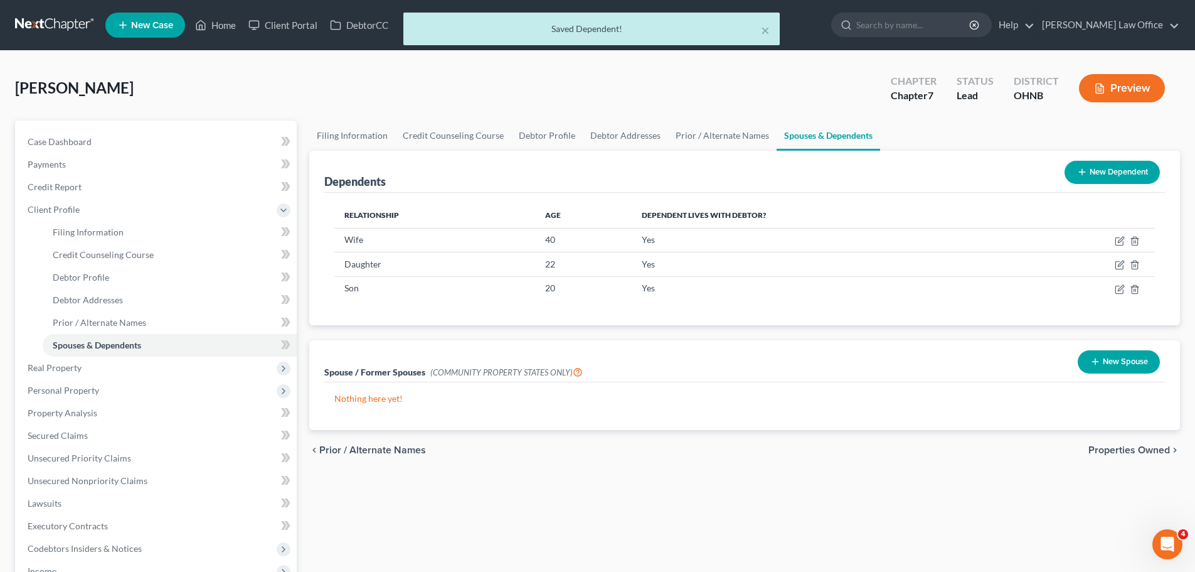
click at [1131, 173] on button "New Dependent" at bounding box center [1112, 172] width 95 height 23
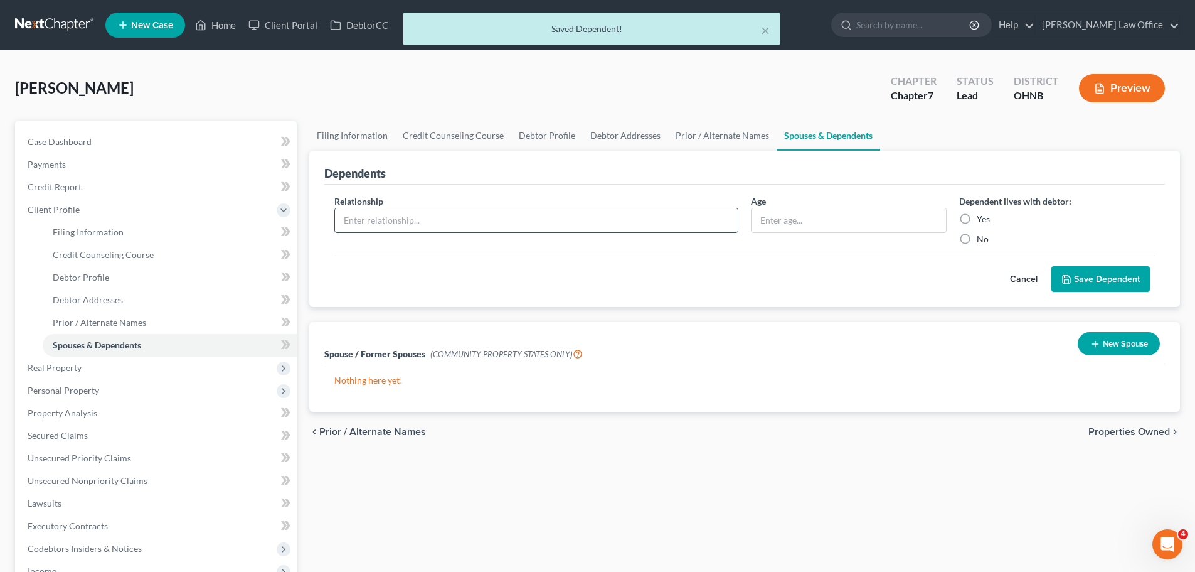
click at [513, 227] on input "text" at bounding box center [536, 220] width 403 height 24
type input "Son"
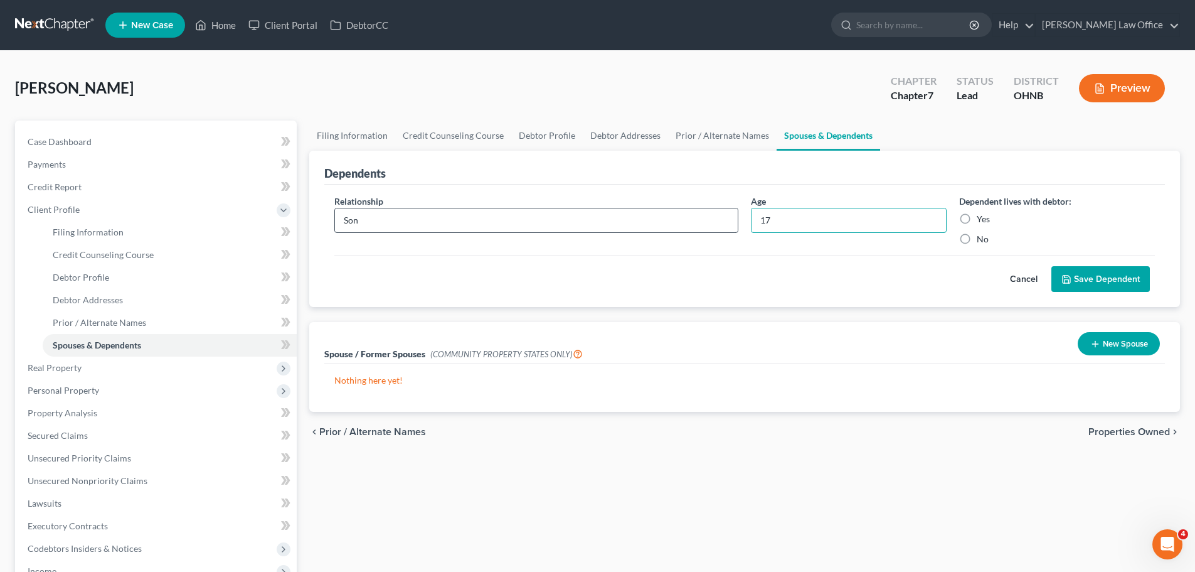
type input "17"
click at [977, 220] on label "Yes" at bounding box center [983, 219] width 13 height 13
click at [982, 220] on input "Yes" at bounding box center [986, 217] width 8 height 8
radio input "true"
drag, startPoint x: 1070, startPoint y: 287, endPoint x: 1061, endPoint y: 270, distance: 18.5
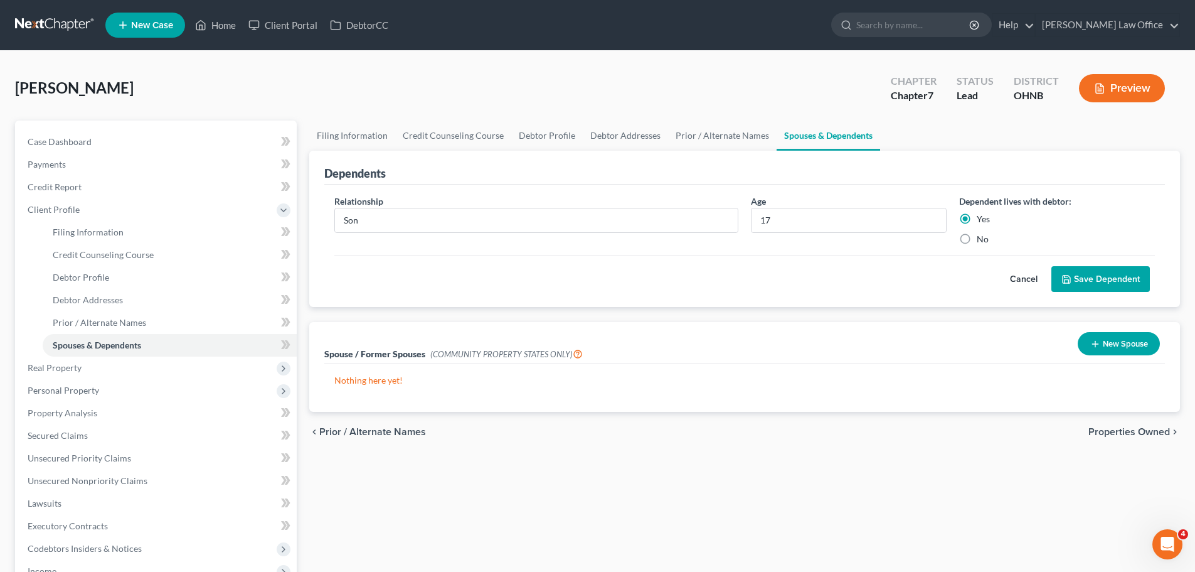
click at [1070, 285] on button "Save Dependent" at bounding box center [1101, 279] width 99 height 26
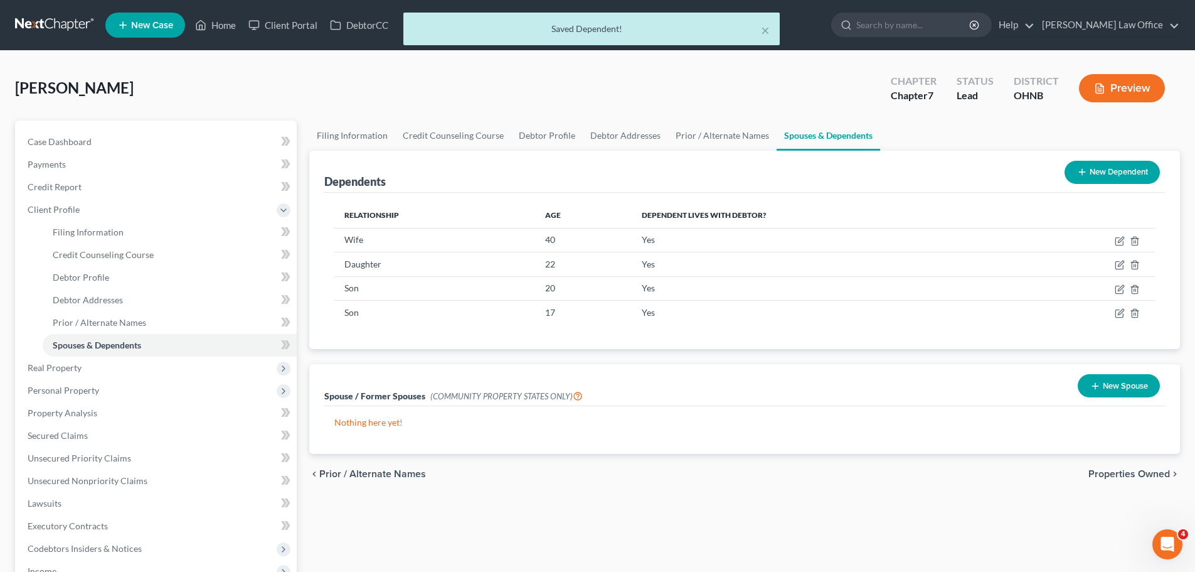
click at [1109, 174] on button "New Dependent" at bounding box center [1112, 172] width 95 height 23
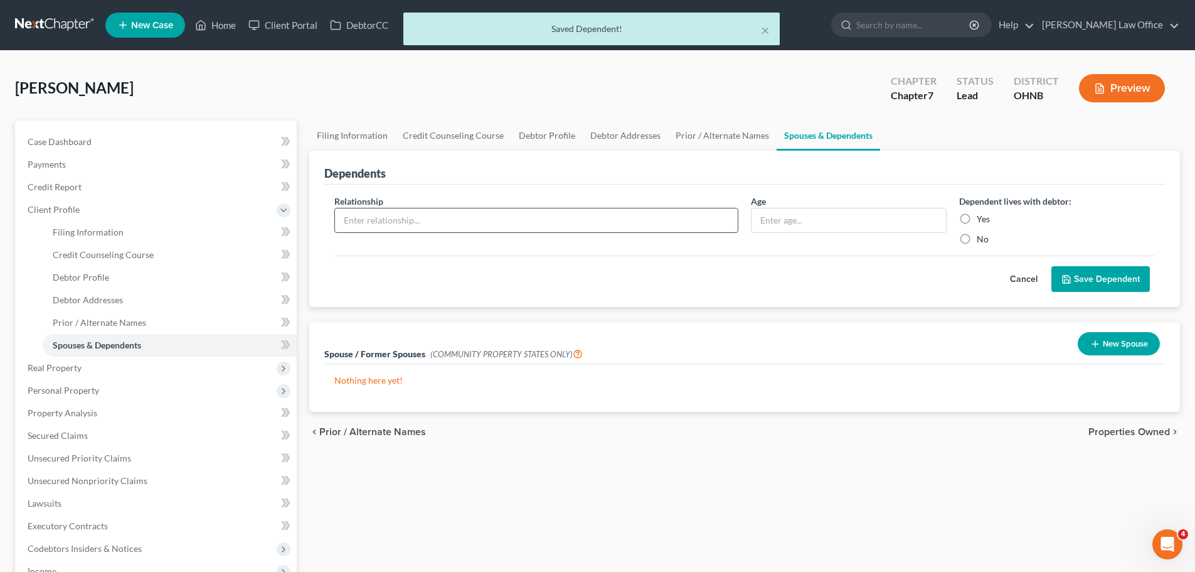
click at [628, 215] on input "text" at bounding box center [536, 220] width 403 height 24
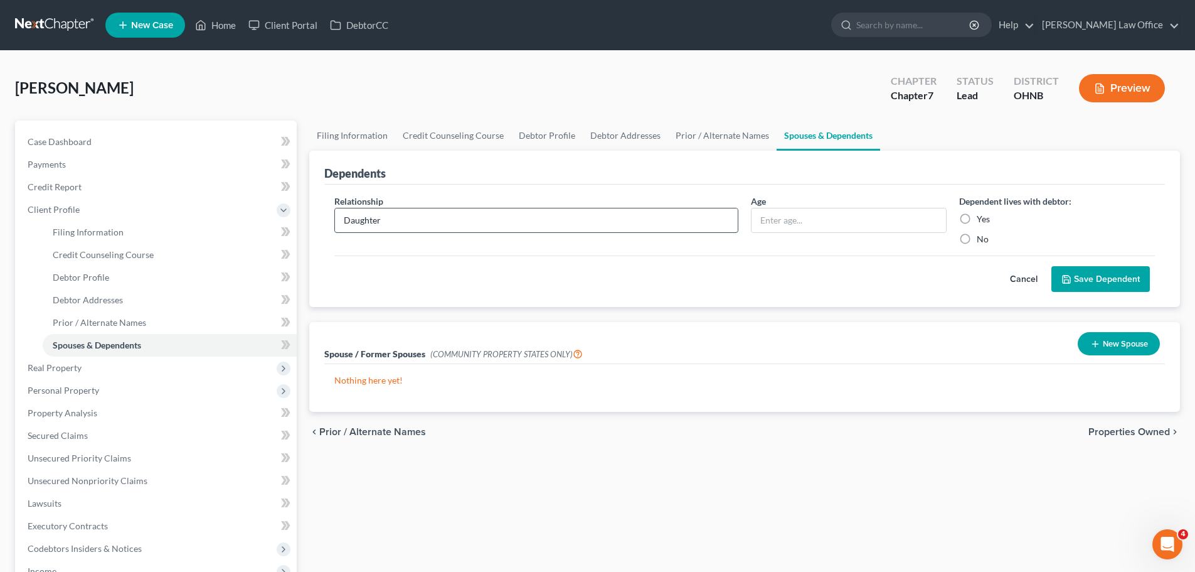
type input "Daughter"
type input "12"
drag, startPoint x: 966, startPoint y: 216, endPoint x: 1026, endPoint y: 246, distance: 66.5
click at [977, 225] on label "Yes" at bounding box center [983, 219] width 13 height 13
click at [977, 217] on label "Yes" at bounding box center [983, 219] width 13 height 13
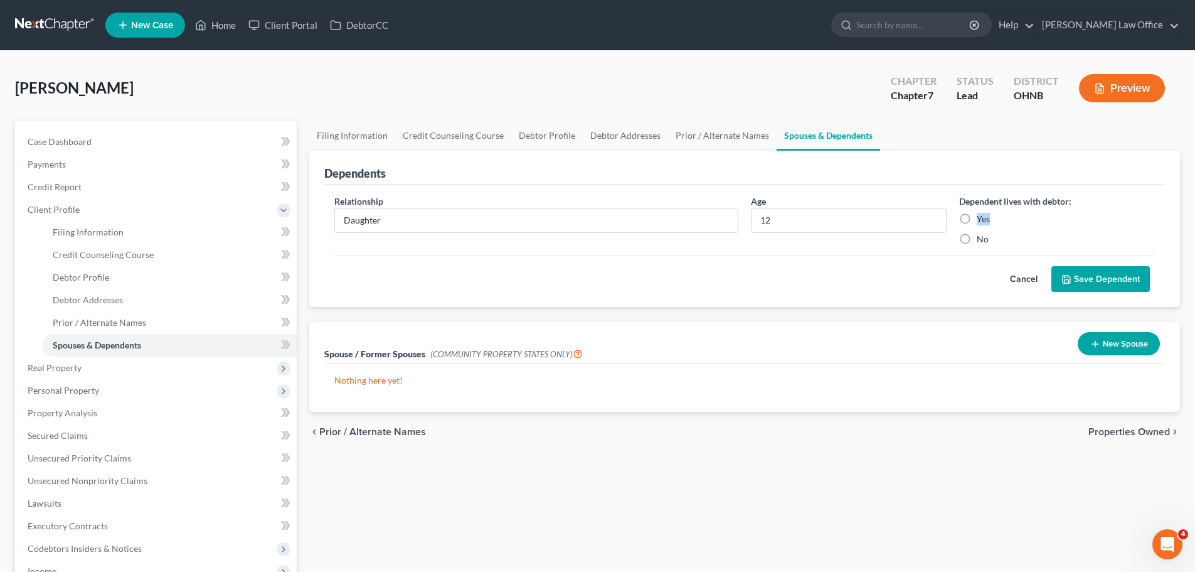
click at [982, 217] on input "Yes" at bounding box center [986, 217] width 8 height 8
radio input "true"
click at [1077, 274] on button "Save Dependent" at bounding box center [1101, 279] width 99 height 26
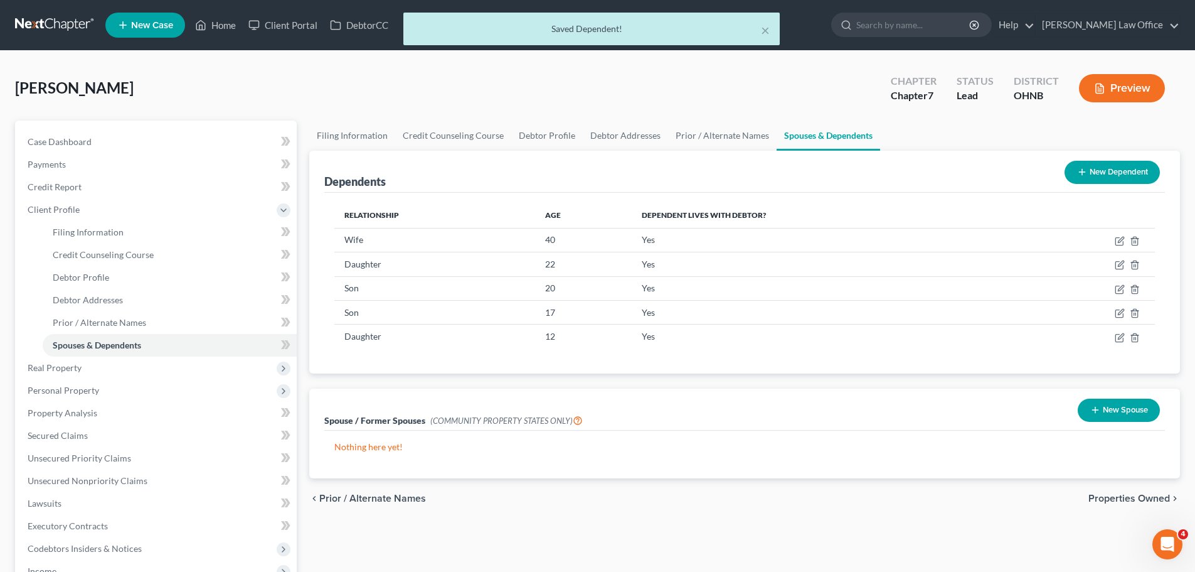
click at [1110, 174] on button "New Dependent" at bounding box center [1112, 172] width 95 height 23
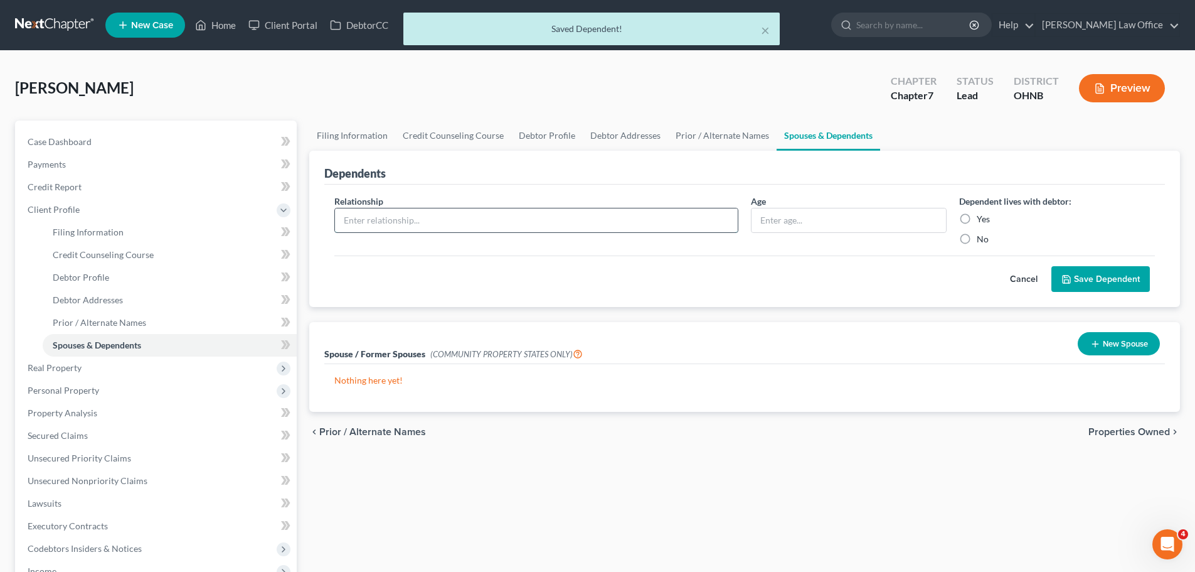
click at [556, 221] on input "text" at bounding box center [536, 220] width 403 height 24
type input "Daughter"
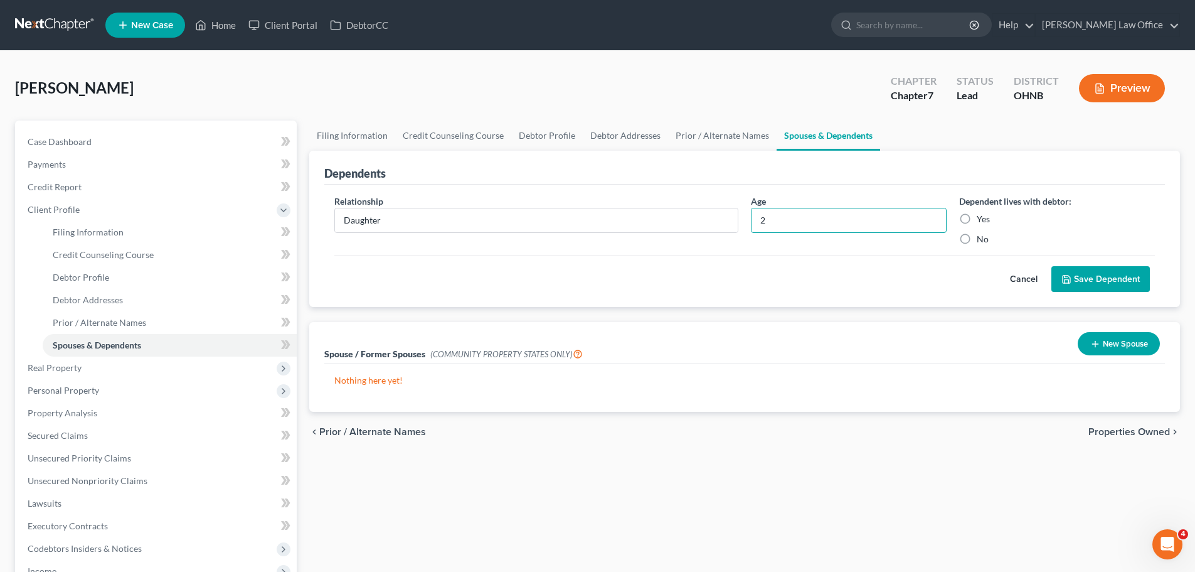
type input "2"
click at [977, 220] on label "Yes" at bounding box center [983, 219] width 13 height 13
click at [982, 220] on input "Yes" at bounding box center [986, 217] width 8 height 8
radio input "true"
click at [1094, 284] on button "Save Dependent" at bounding box center [1101, 279] width 99 height 26
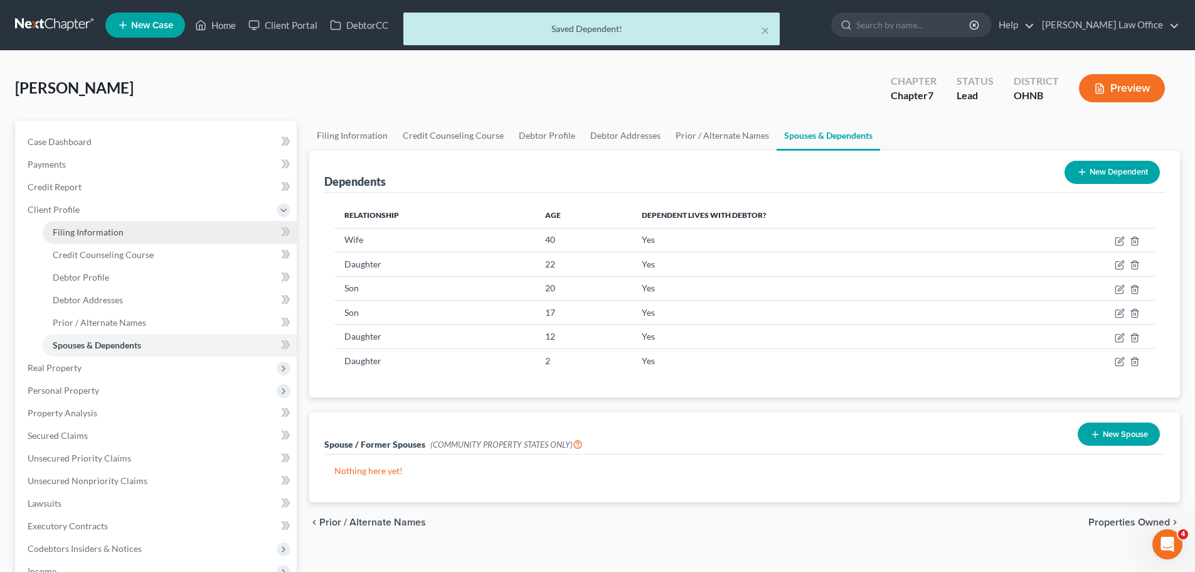
click at [81, 233] on span "Filing Information" at bounding box center [88, 232] width 71 height 11
select select "1"
select select "0"
select select "61"
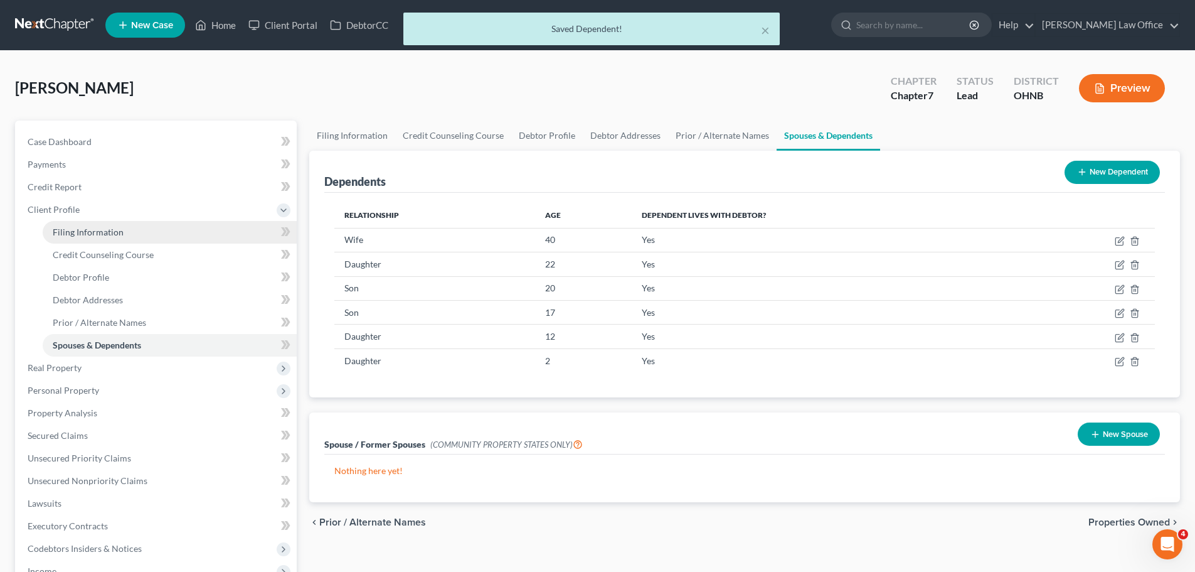
select select "0"
select select "36"
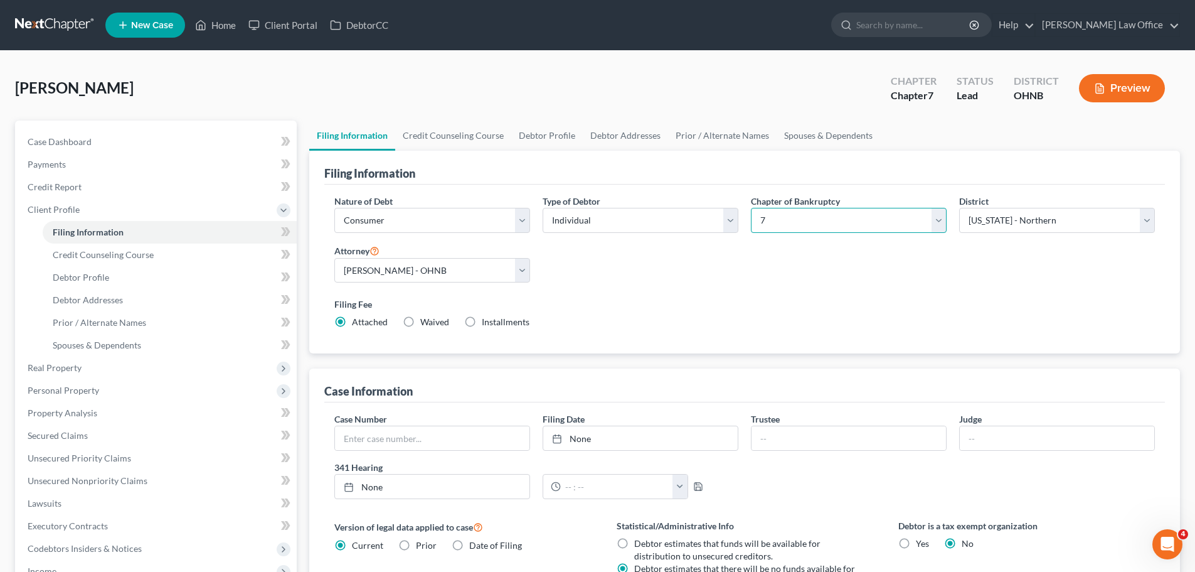
click at [936, 226] on select "Select 7 11 12 13" at bounding box center [849, 220] width 196 height 25
click at [455, 131] on link "Credit Counseling Course" at bounding box center [453, 135] width 116 height 30
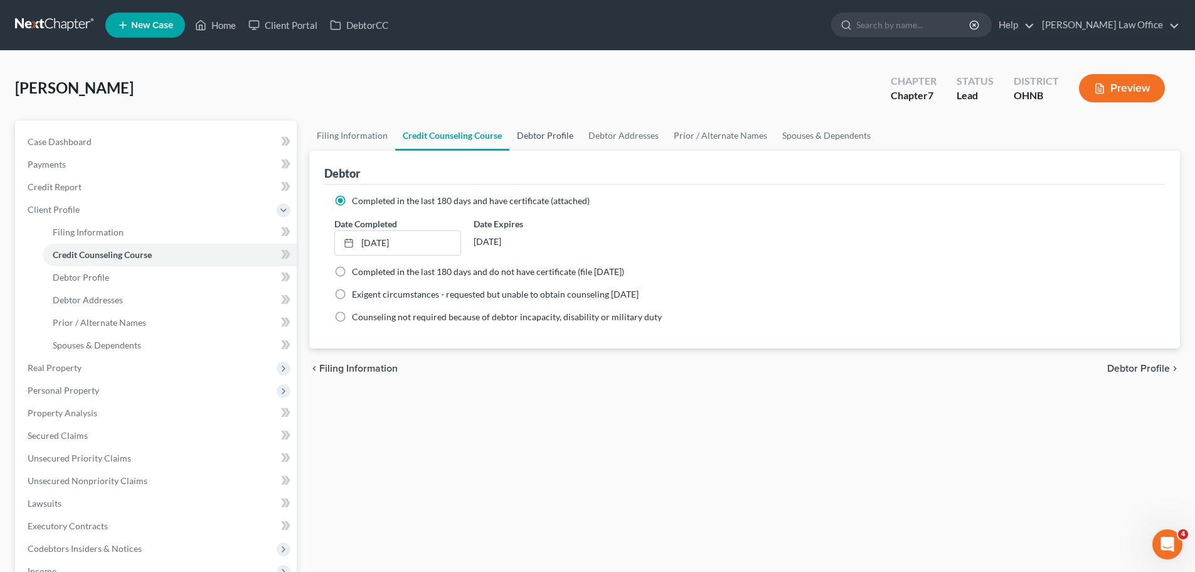
click at [565, 136] on link "Debtor Profile" at bounding box center [546, 135] width 72 height 30
select select "1"
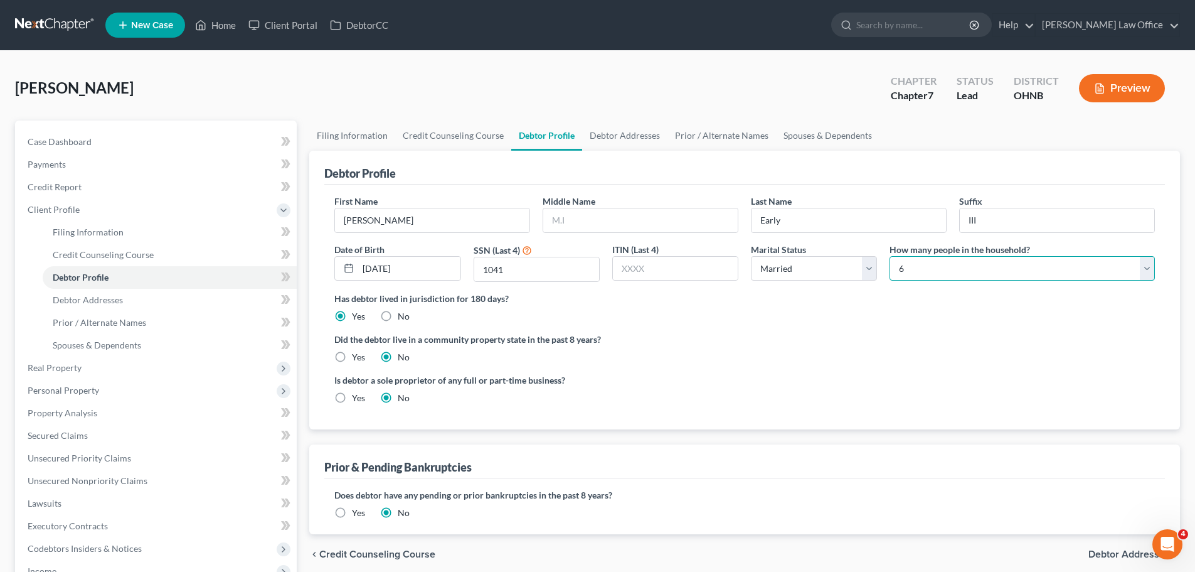
click at [1148, 277] on select "Select 1 2 3 4 5 6 7 8 9 10 11 12 13 14 15 16 17 18 19 20" at bounding box center [1022, 268] width 265 height 25
select select "6"
click at [890, 256] on select "Select 1 2 3 4 5 6 7 8 9 10 11 12 13 14 15 16 17 18 19 20" at bounding box center [1022, 268] width 265 height 25
click at [926, 351] on div "Did the debtor live in a community property state in the past 8 years? Yes No" at bounding box center [744, 348] width 821 height 31
click at [878, 375] on div "Is debtor a sole proprietor of any full or part-time business? Yes No" at bounding box center [744, 393] width 833 height 41
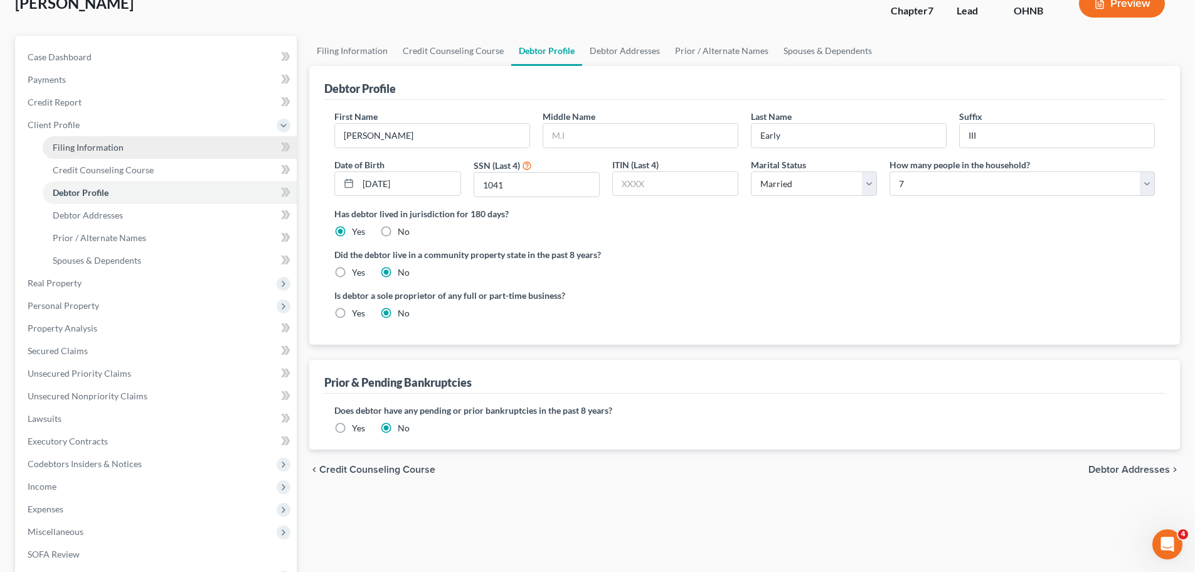
scroll to position [63, 0]
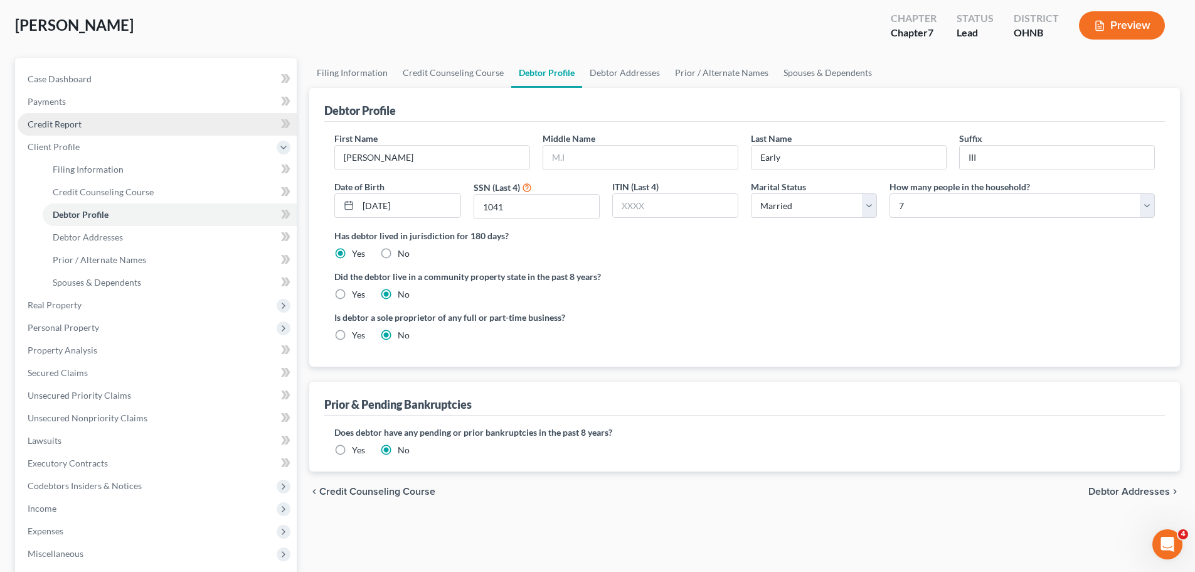
click at [80, 123] on span "Credit Report" at bounding box center [55, 124] width 54 height 11
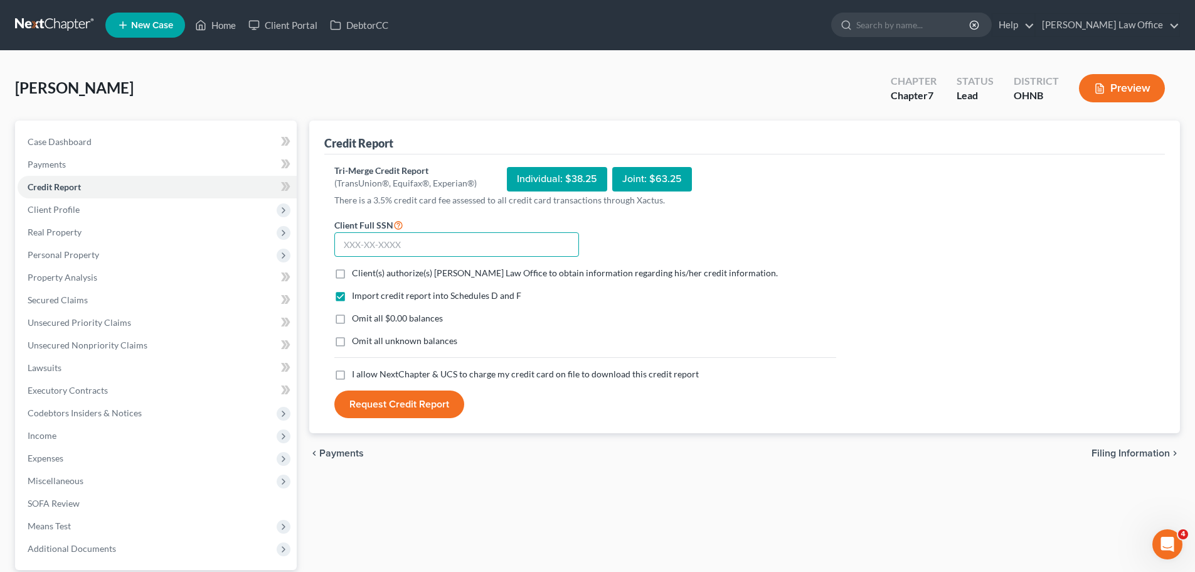
click at [420, 249] on input "text" at bounding box center [456, 244] width 245 height 25
type input "279-84-1041"
click at [352, 275] on label "Client(s) authorize(s) [PERSON_NAME] Law Office to obtain information regarding…" at bounding box center [565, 273] width 426 height 13
click at [357, 275] on input "Client(s) authorize(s) [PERSON_NAME] Law Office to obtain information regarding…" at bounding box center [361, 271] width 8 height 8
checkbox input "true"
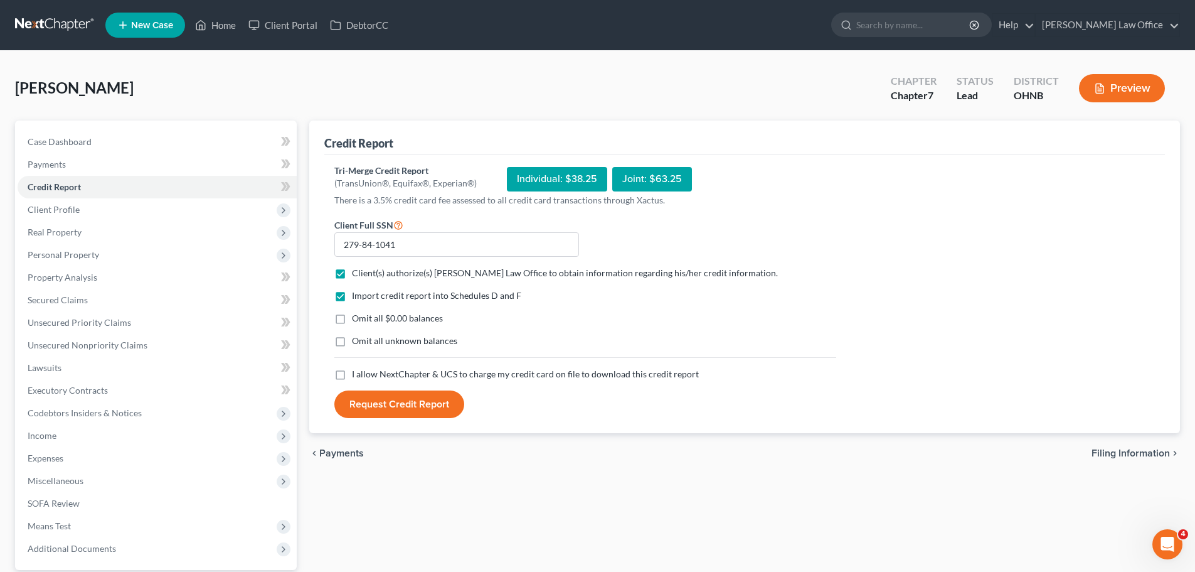
click at [352, 317] on label "Omit all $0.00 balances" at bounding box center [397, 318] width 91 height 13
click at [357, 317] on input "Omit all $0.00 balances" at bounding box center [361, 316] width 8 height 8
checkbox input "true"
click at [352, 375] on label "I allow NextChapter & UCS to charge my credit card on file to download this cre…" at bounding box center [525, 374] width 347 height 13
click at [357, 375] on input "I allow NextChapter & UCS to charge my credit card on file to download this cre…" at bounding box center [361, 372] width 8 height 8
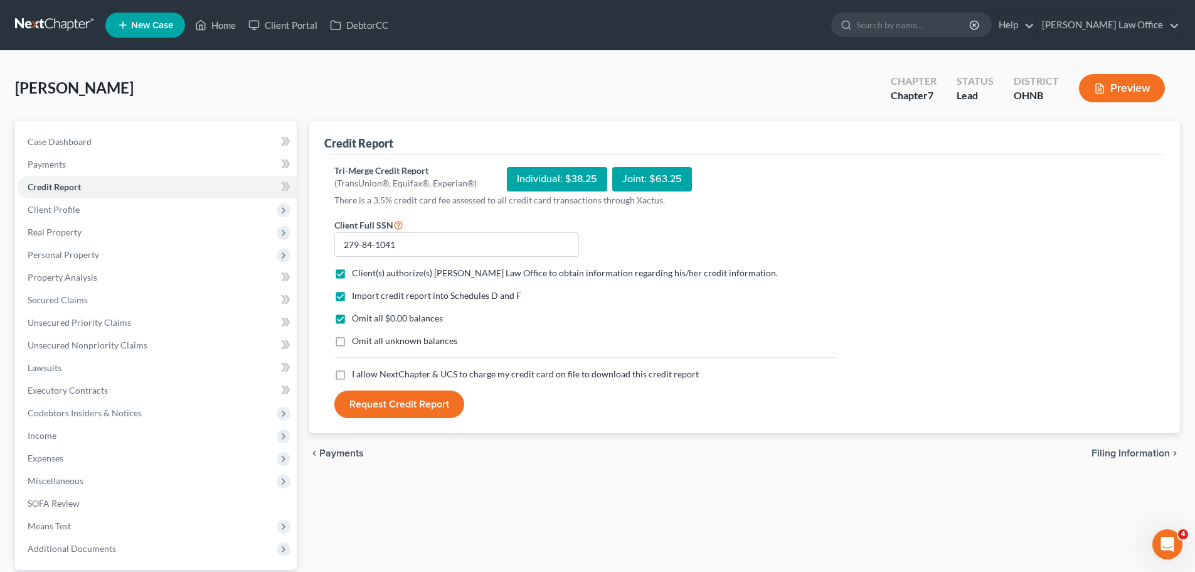
checkbox input "true"
click at [385, 402] on button "Request Credit Report" at bounding box center [399, 404] width 130 height 28
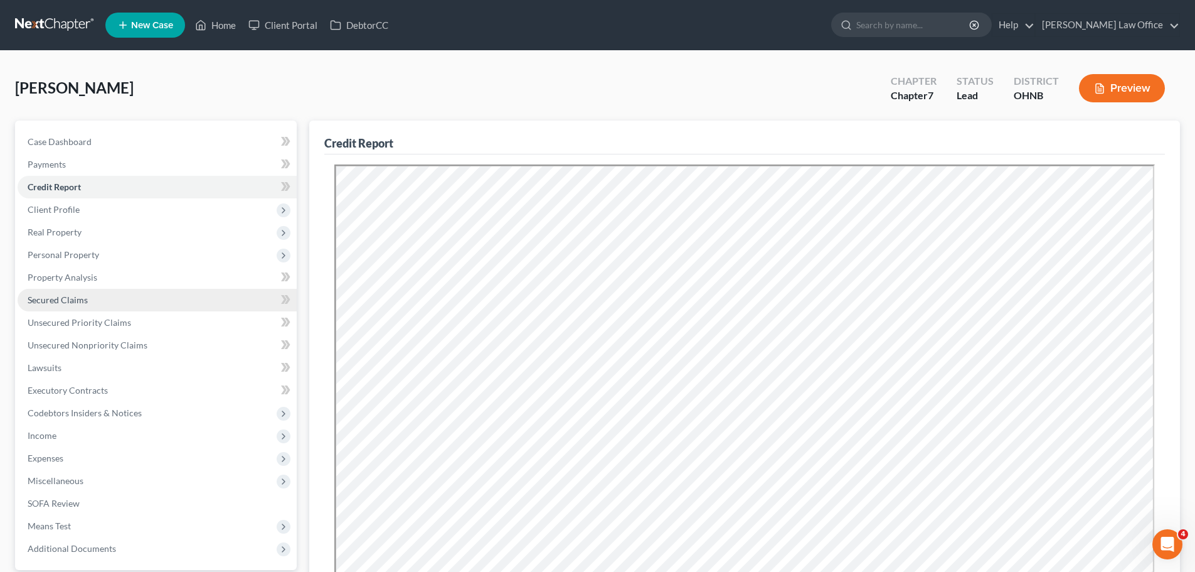
click at [73, 303] on span "Secured Claims" at bounding box center [58, 299] width 60 height 11
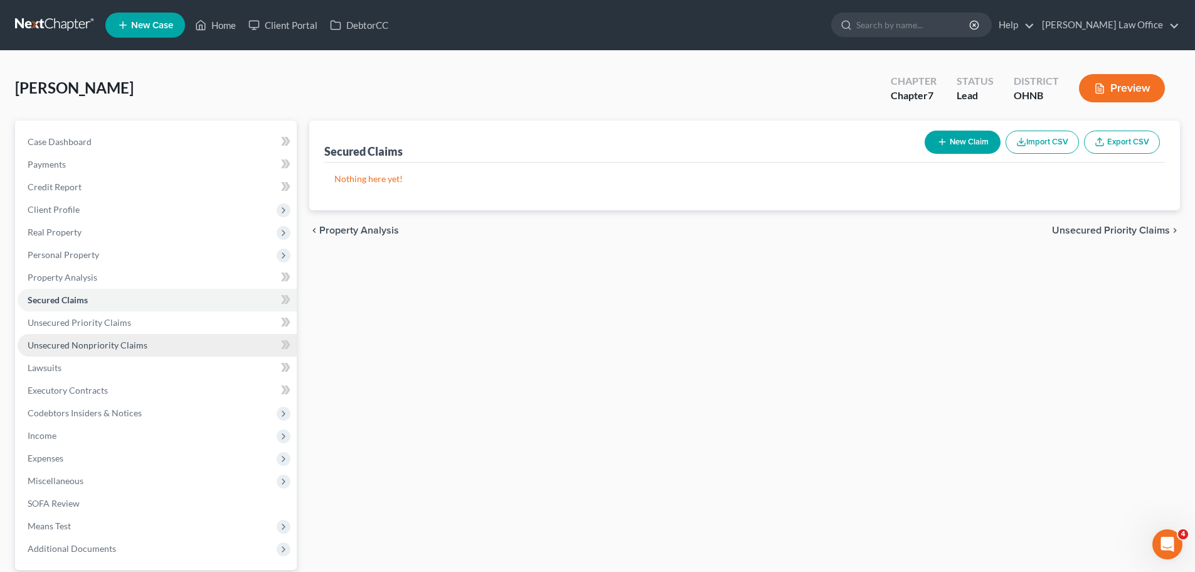
click at [76, 351] on link "Unsecured Nonpriority Claims" at bounding box center [157, 345] width 279 height 23
click at [54, 300] on span "Secured Claims" at bounding box center [58, 299] width 60 height 11
click at [72, 347] on span "Unsecured Nonpriority Claims" at bounding box center [88, 344] width 120 height 11
click at [77, 300] on span "Secured Claims" at bounding box center [58, 299] width 60 height 11
